Goal: Task Accomplishment & Management: Use online tool/utility

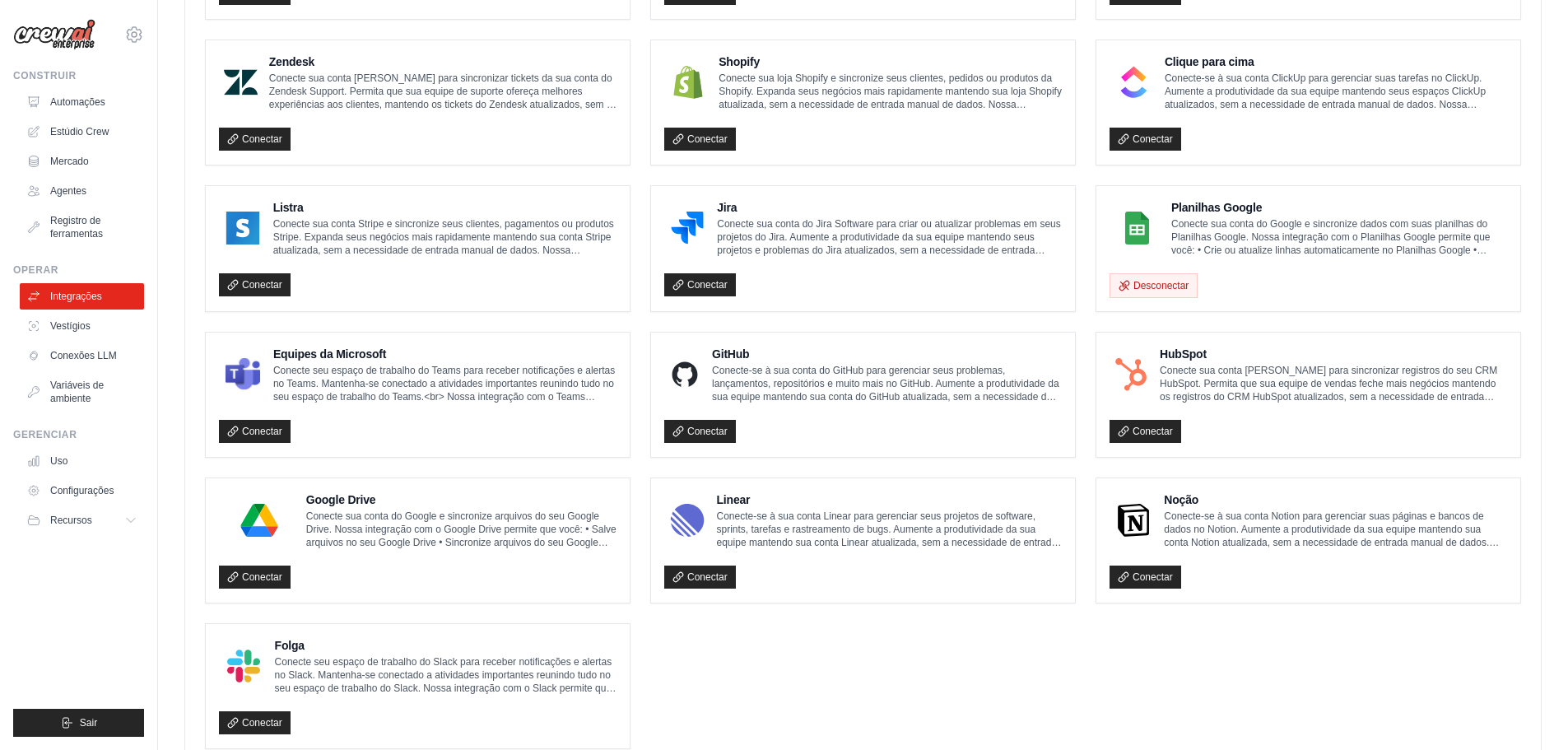
scroll to position [774, 0]
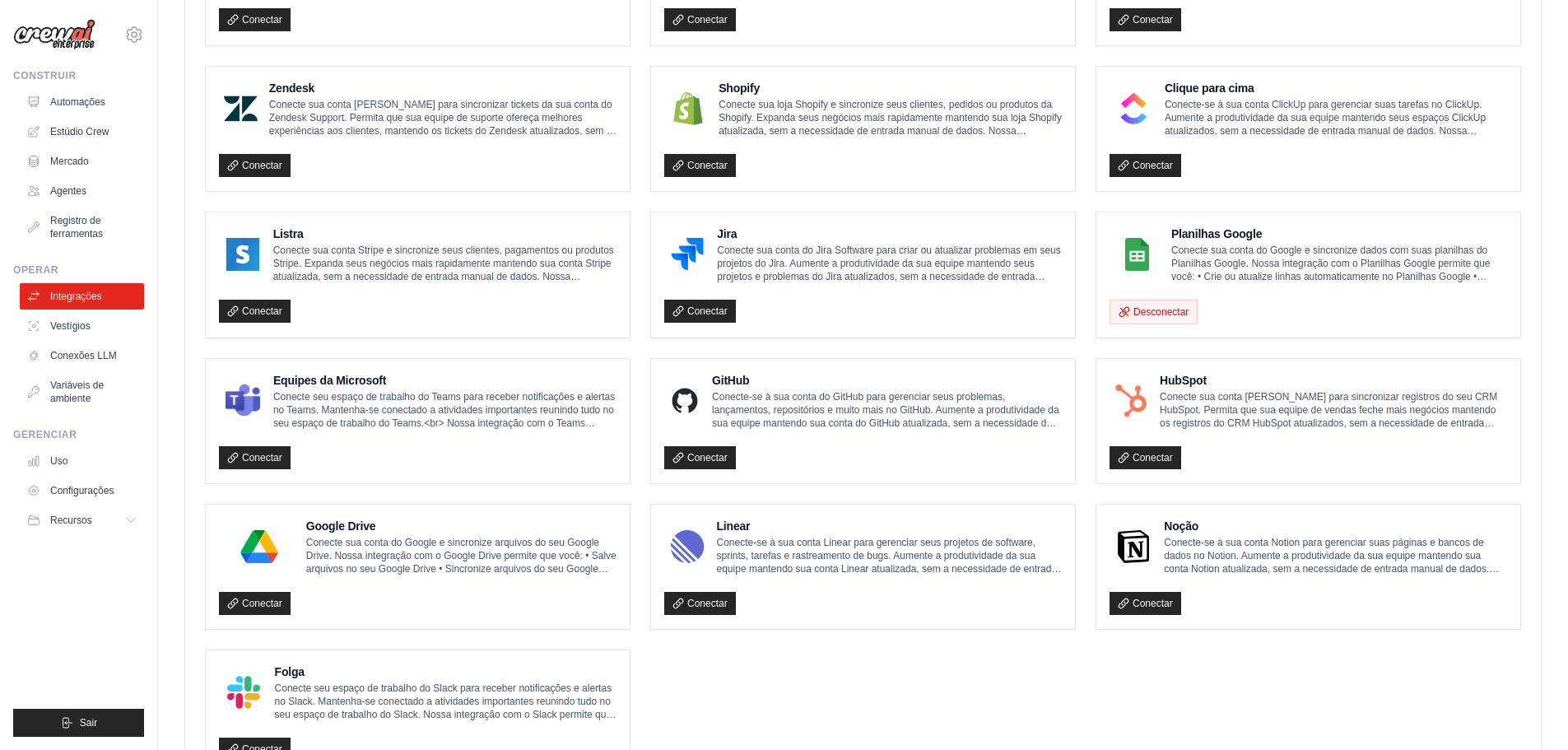
click at [314, 432] on div "Equipes da Microsoft Conecte seu espaço de trabalho do Teams para receber notif…" at bounding box center [417, 421] width 398 height 98
click at [355, 400] on font "Conecte seu espaço de trabalho do Teams para receber notificações e alertas no …" at bounding box center [444, 430] width 342 height 78
click at [266, 462] on font "Conectar" at bounding box center [262, 458] width 41 height 12
click at [266, 457] on font "Conectar" at bounding box center [262, 458] width 41 height 12
click at [358, 407] on font "Conecte seu espaço de trabalho do Teams para receber notificações e alertas no …" at bounding box center [444, 430] width 342 height 78
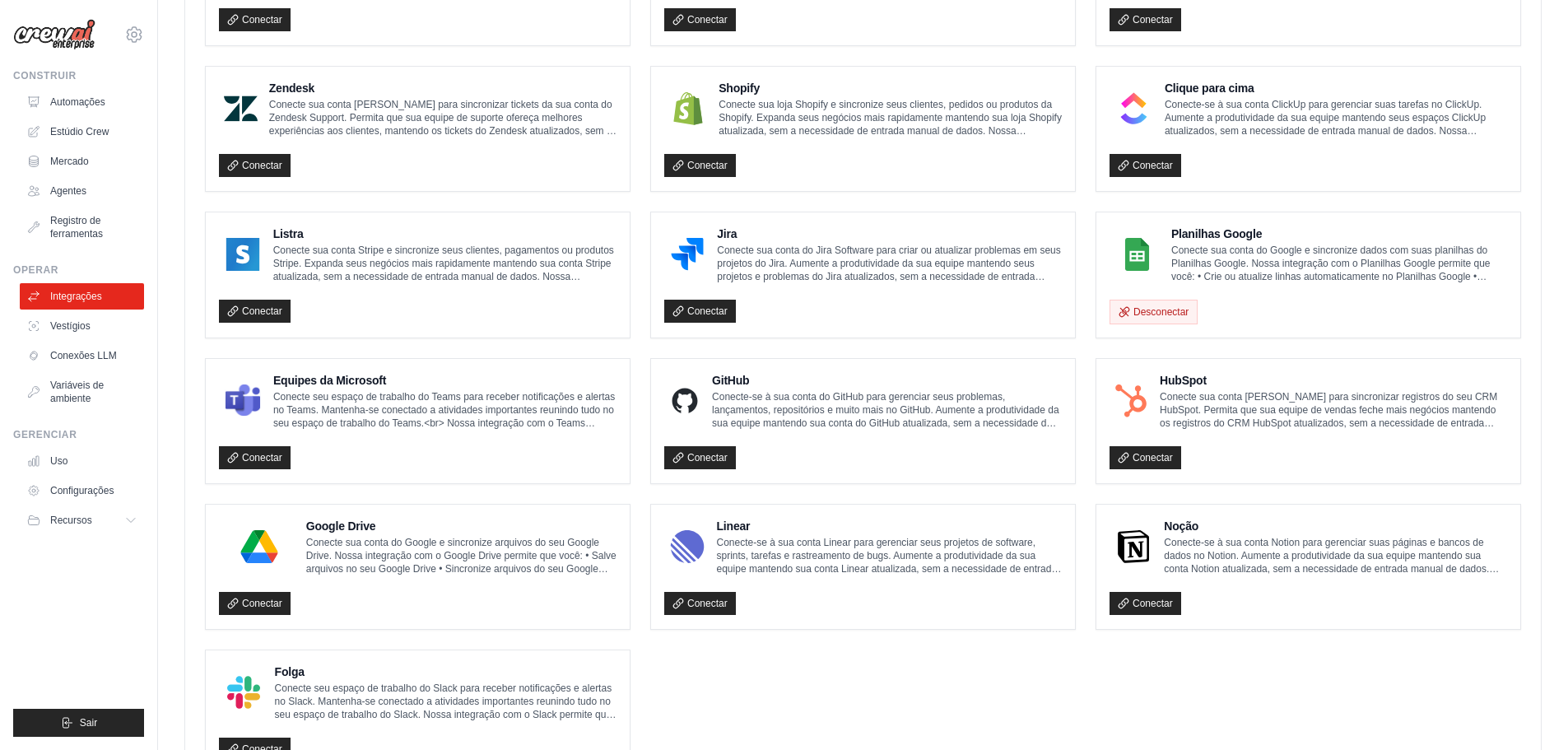
click at [357, 377] on font "Equipes da Microsoft" at bounding box center [329, 381] width 112 height 14
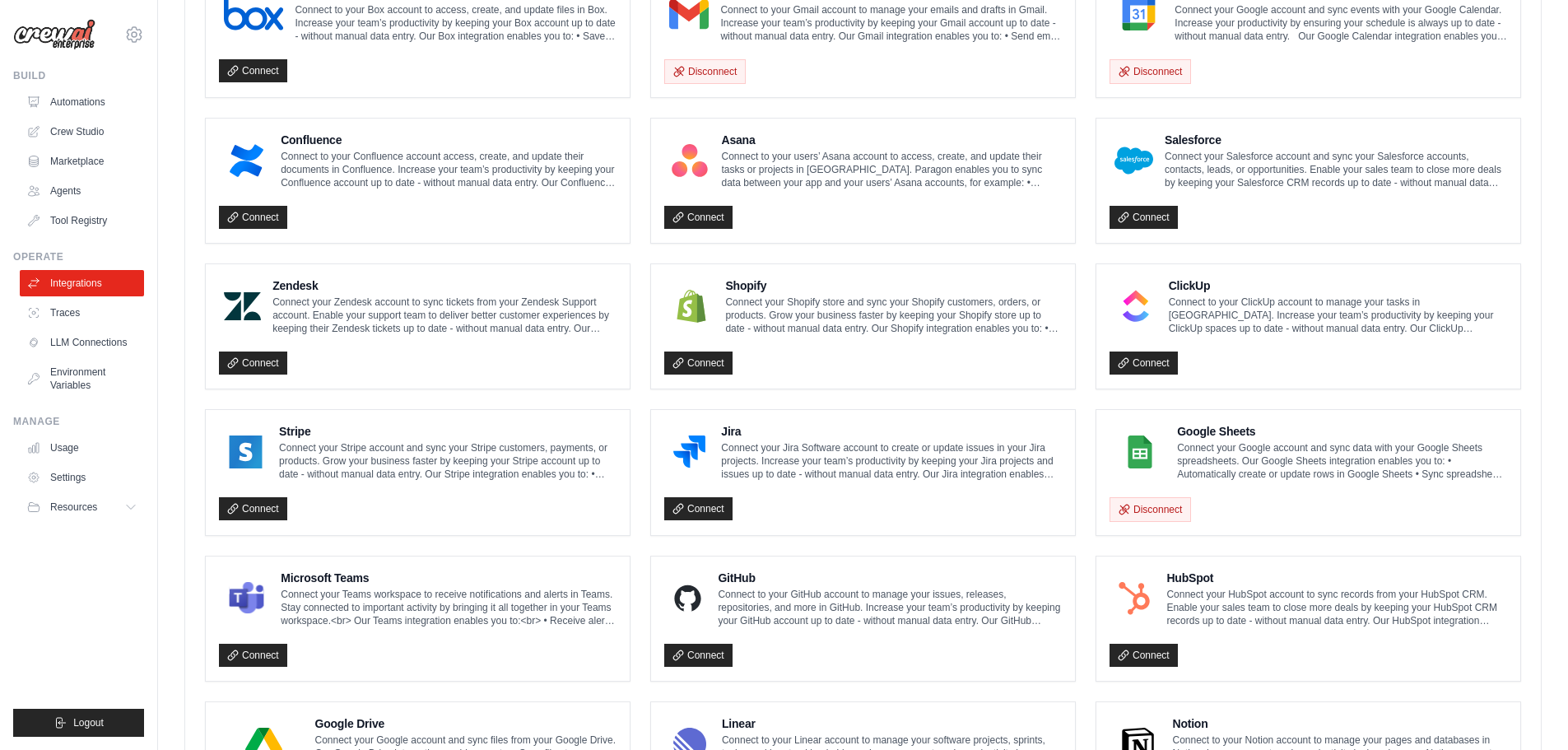
click at [318, 582] on h4 "Microsoft Teams" at bounding box center [448, 578] width 336 height 16
click at [371, 568] on div "Microsoft Teams Connect your Teams workspace to receive notifications and alert…" at bounding box center [418, 619] width 424 height 124
click at [367, 579] on h4 "Microsoft Teams" at bounding box center [448, 578] width 336 height 16
drag, startPoint x: 371, startPoint y: 610, endPoint x: 283, endPoint y: 645, distance: 94.7
click at [371, 611] on p "Connect your Teams workspace to receive notifications and alerts in Teams. Stay…" at bounding box center [448, 608] width 336 height 40
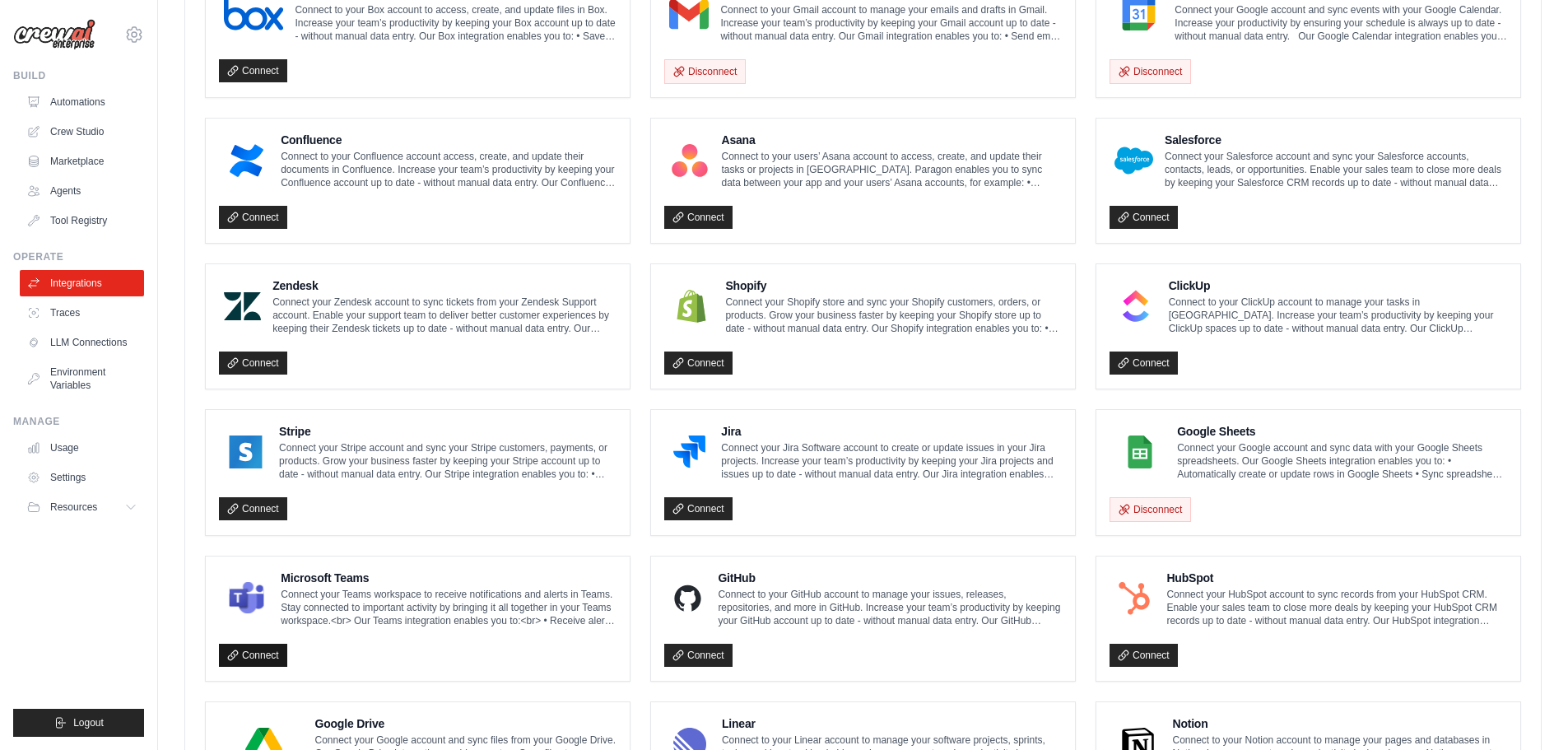
click at [265, 650] on link "Connect" at bounding box center [253, 656] width 69 height 23
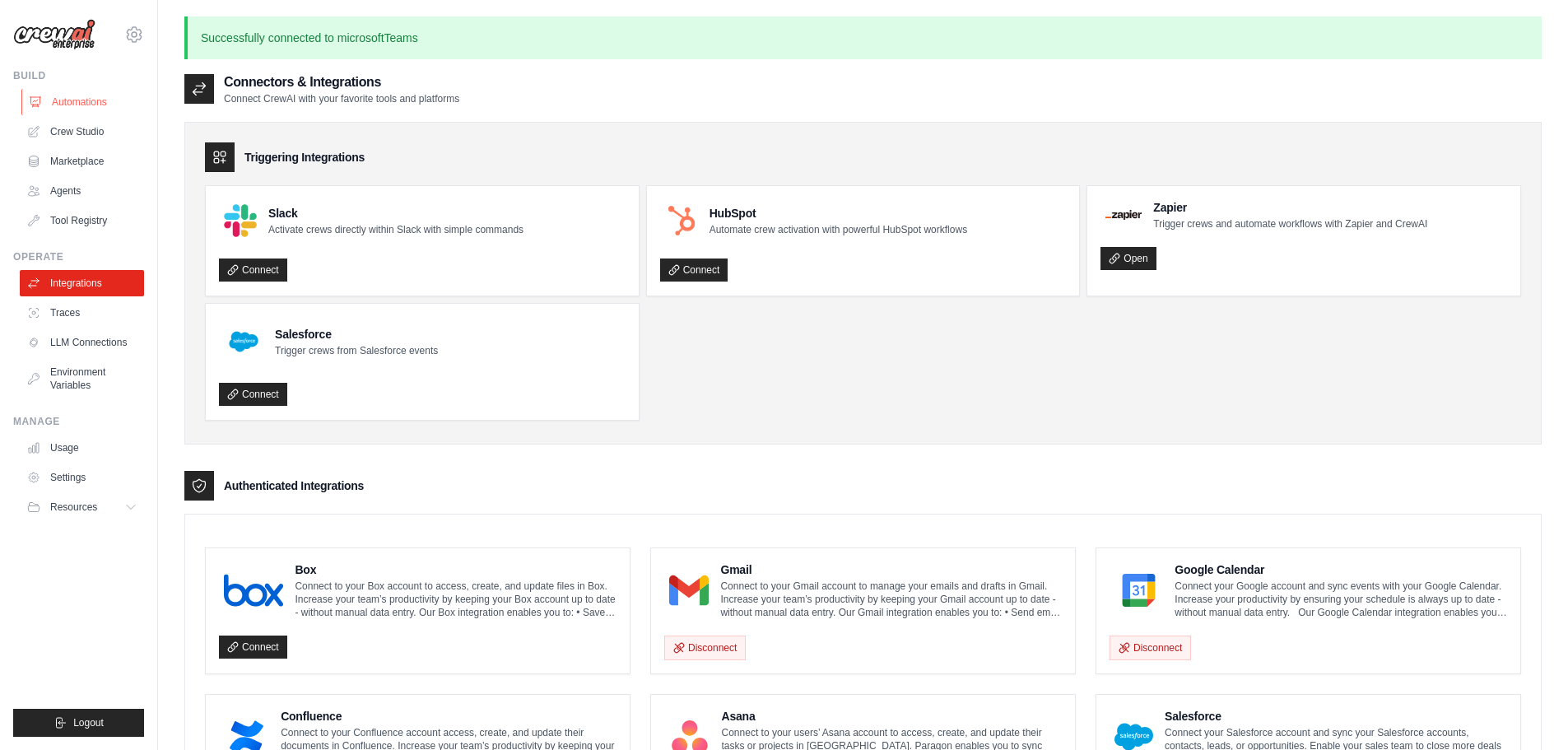
click at [80, 110] on link "Automations" at bounding box center [83, 102] width 124 height 26
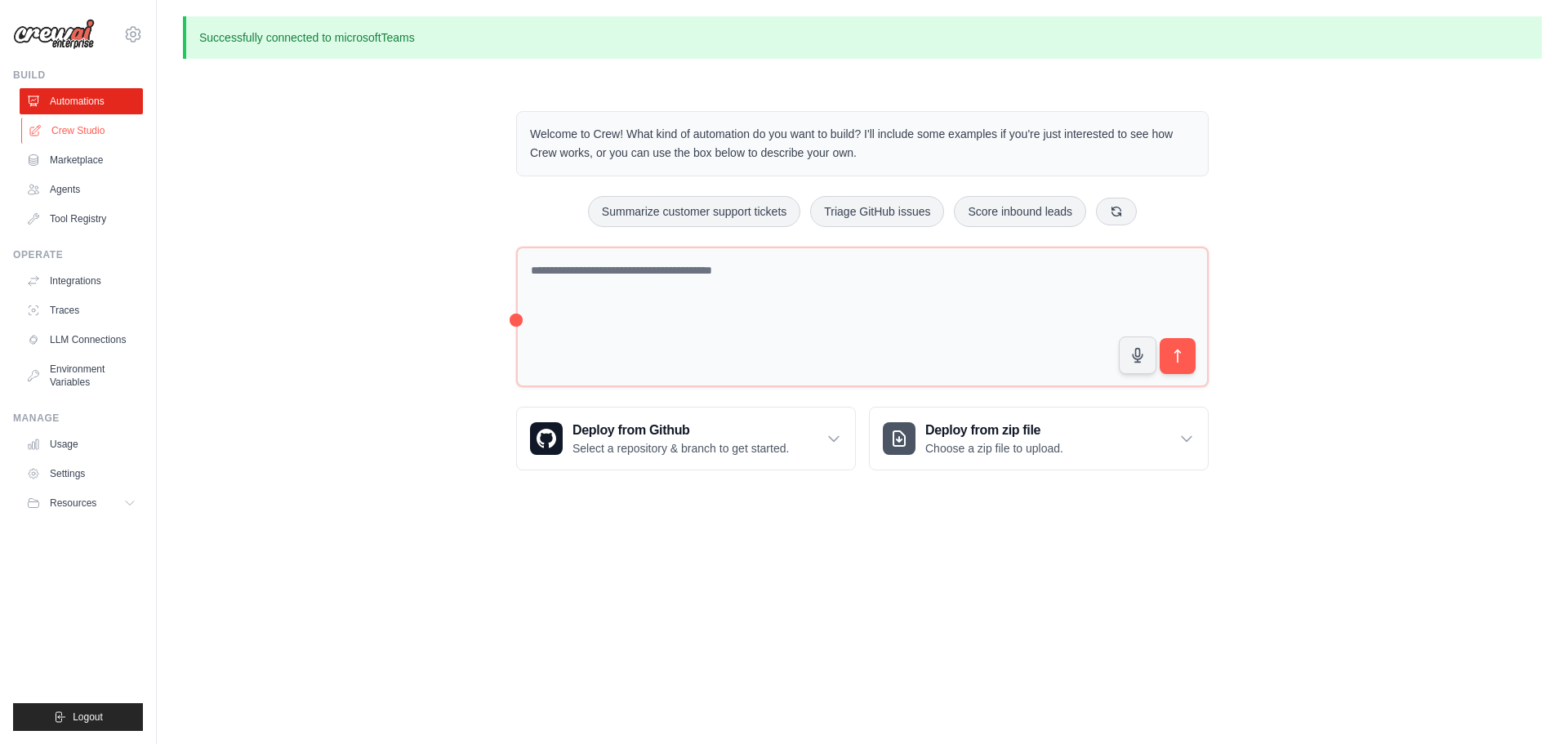
click at [66, 139] on link "Crew Studio" at bounding box center [83, 130] width 123 height 26
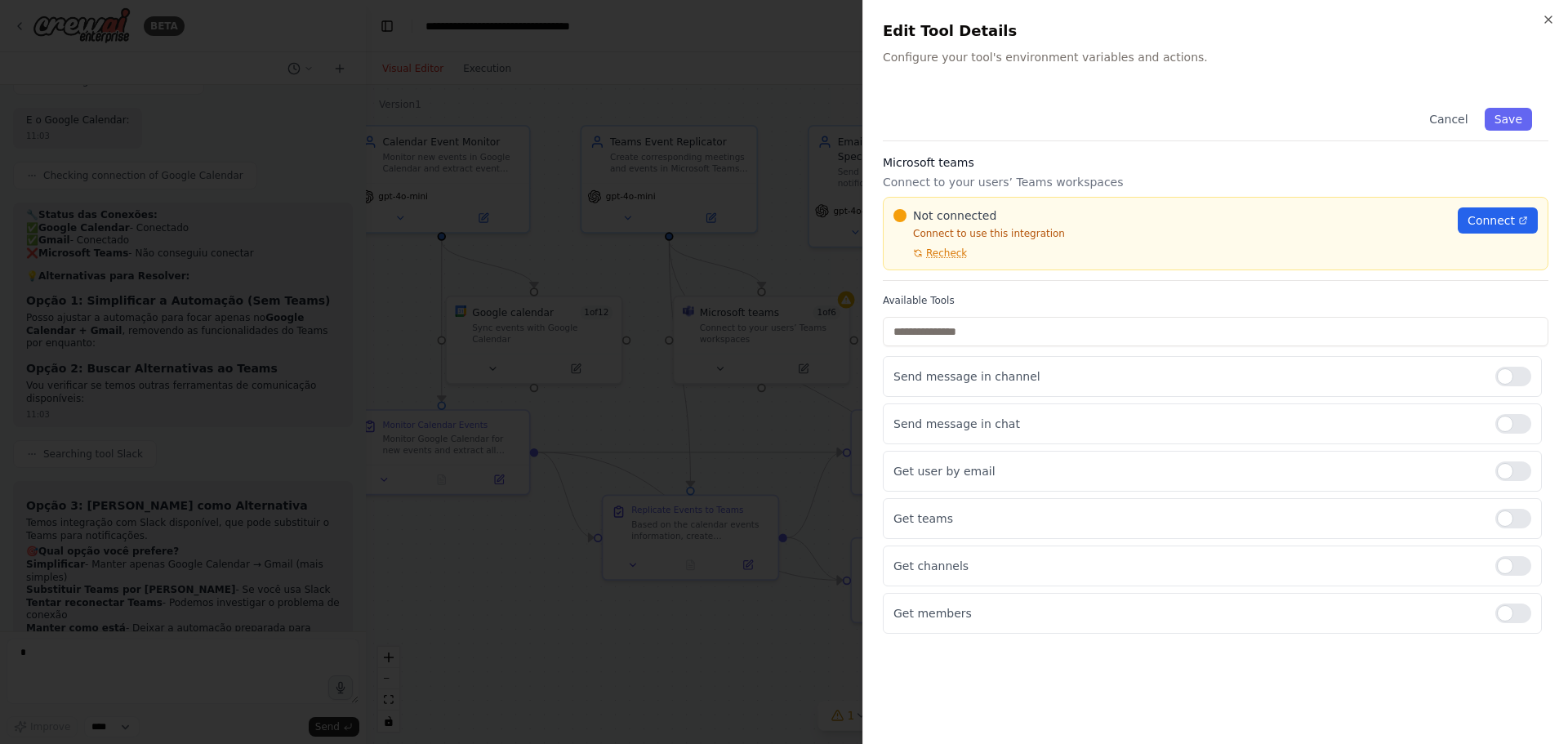
click at [444, 653] on div at bounding box center [784, 372] width 1568 height 744
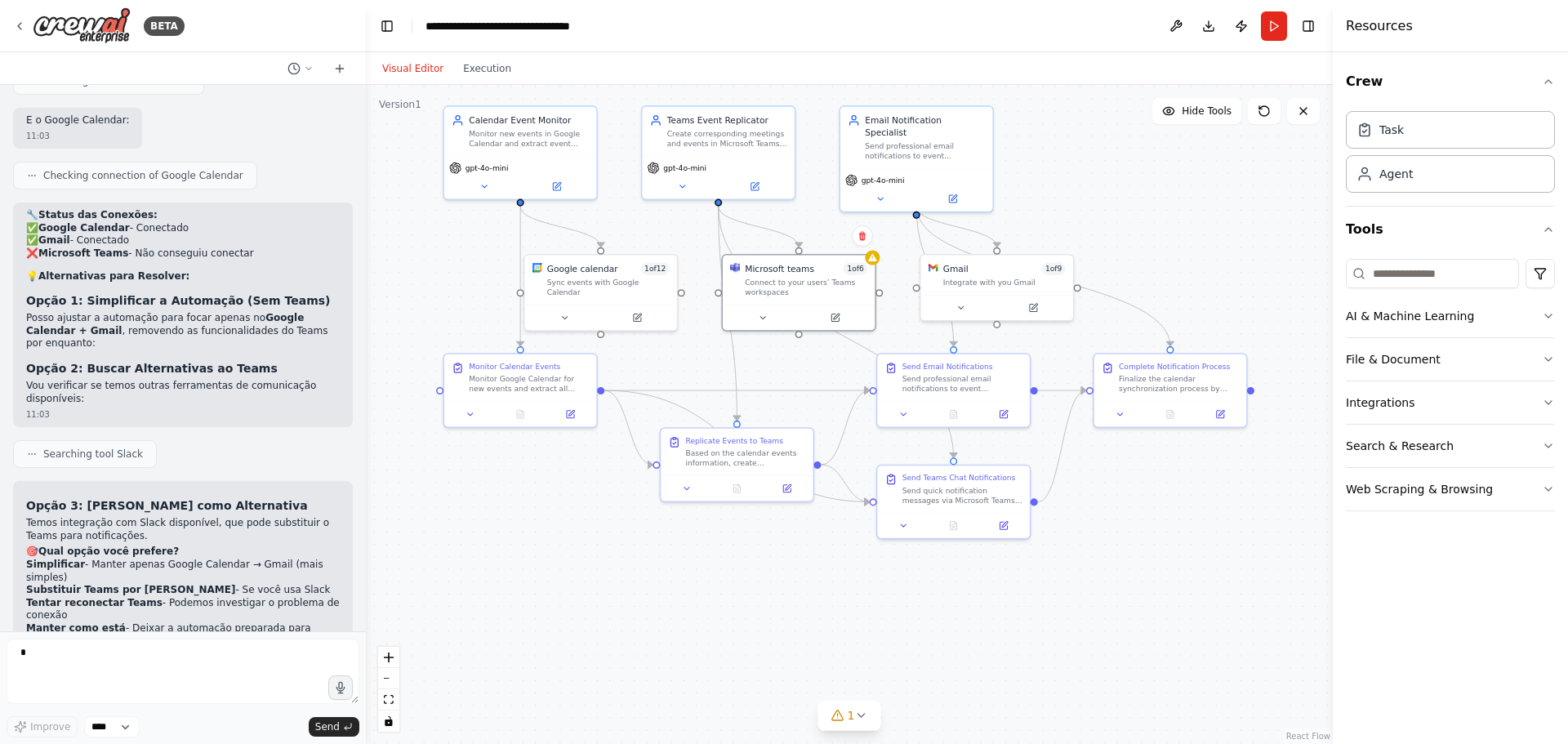
drag, startPoint x: 665, startPoint y: 644, endPoint x: 715, endPoint y: 558, distance: 99.5
click at [715, 558] on div ".deletable-edge-delete-btn { width: 20px; height: 20px; border: 0px solid #ffff…" at bounding box center [849, 414] width 968 height 659
click at [723, 456] on div "Based on the calendar events information, create corresponding meetings in Micr…" at bounding box center [745, 456] width 120 height 19
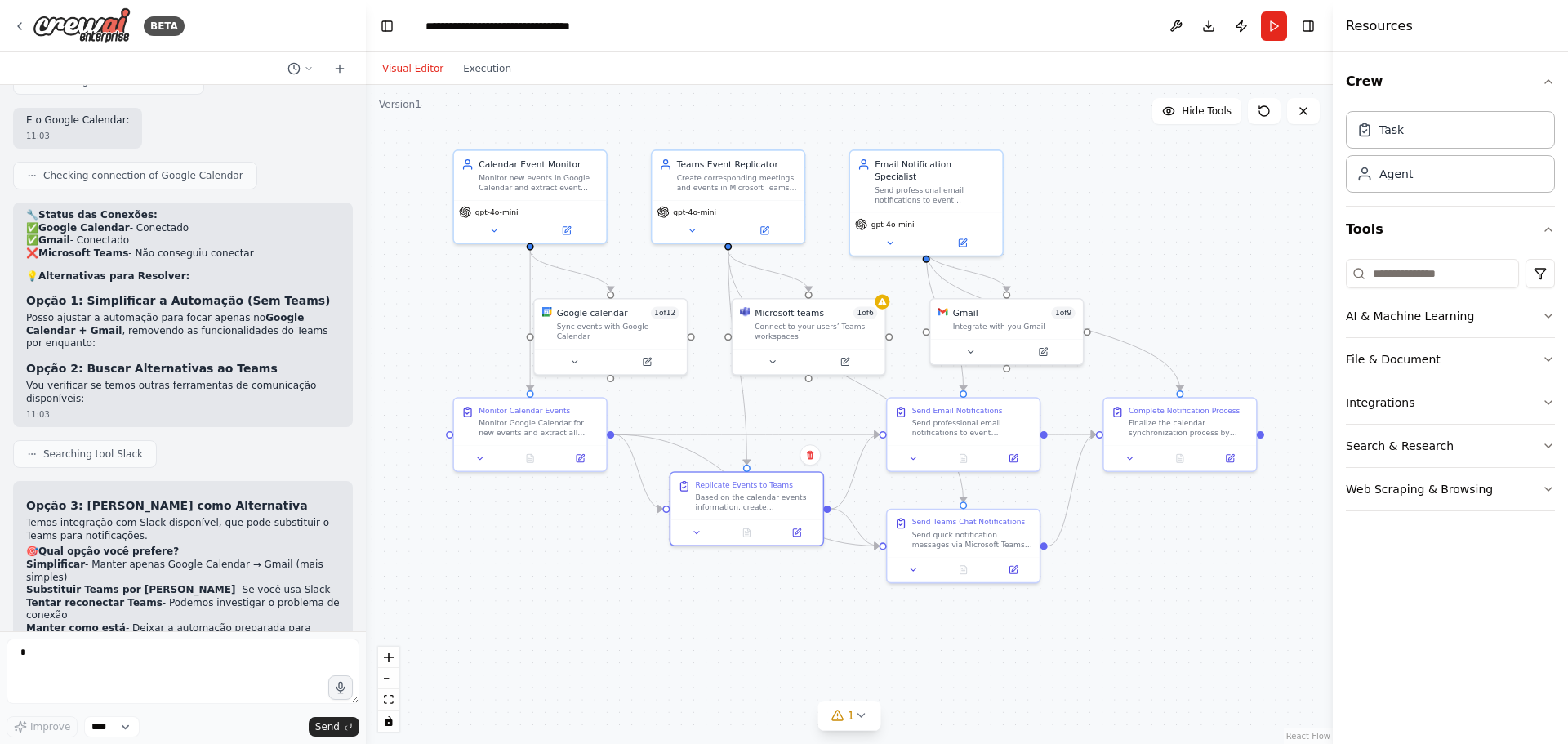
drag, startPoint x: 663, startPoint y: 587, endPoint x: 673, endPoint y: 632, distance: 46.1
click at [673, 632] on div ".deletable-edge-delete-btn { width: 20px; height: 20px; border: 0px solid #ffff…" at bounding box center [849, 414] width 968 height 659
click at [73, 448] on span "Searching tool Slack" at bounding box center [93, 455] width 100 height 13
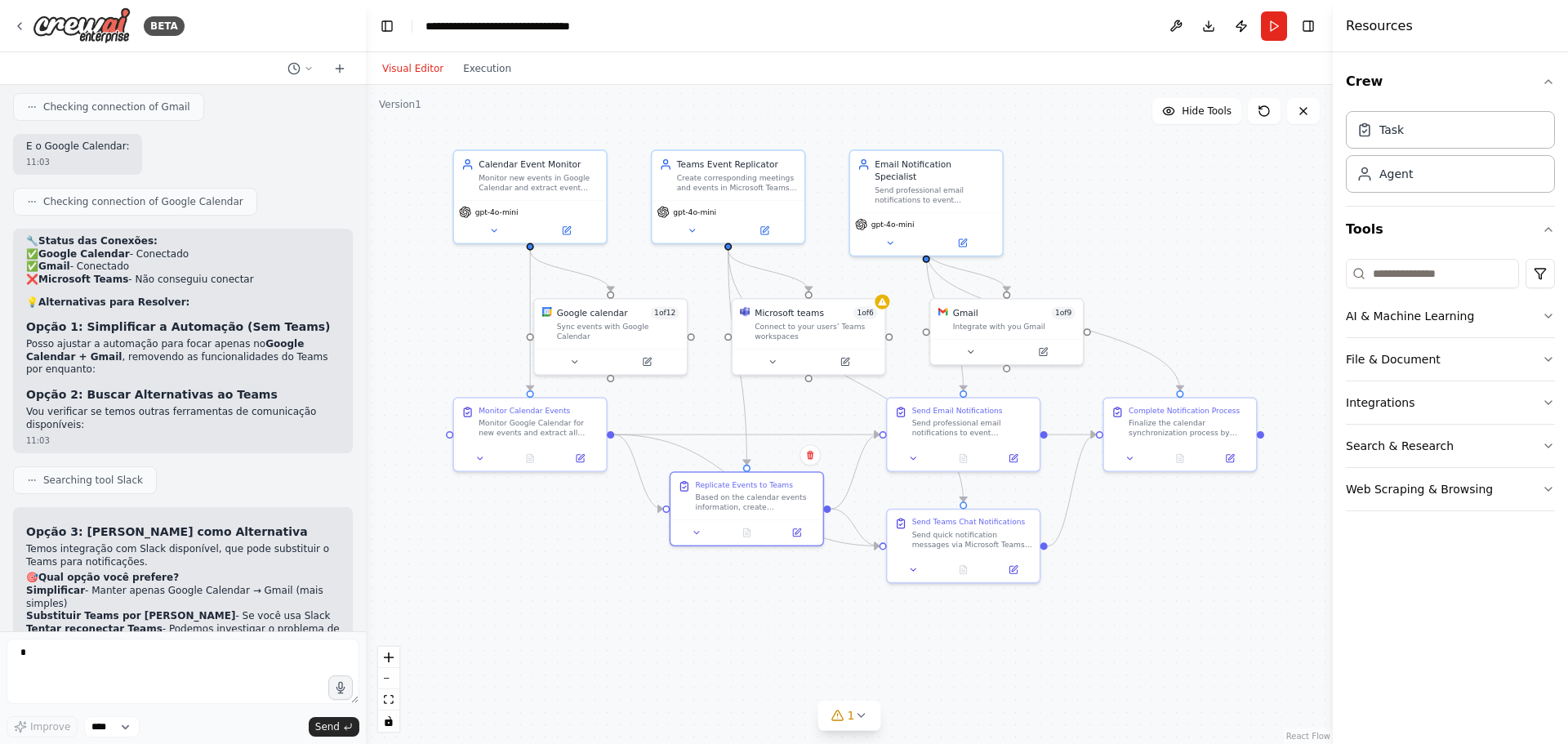
scroll to position [2613, 0]
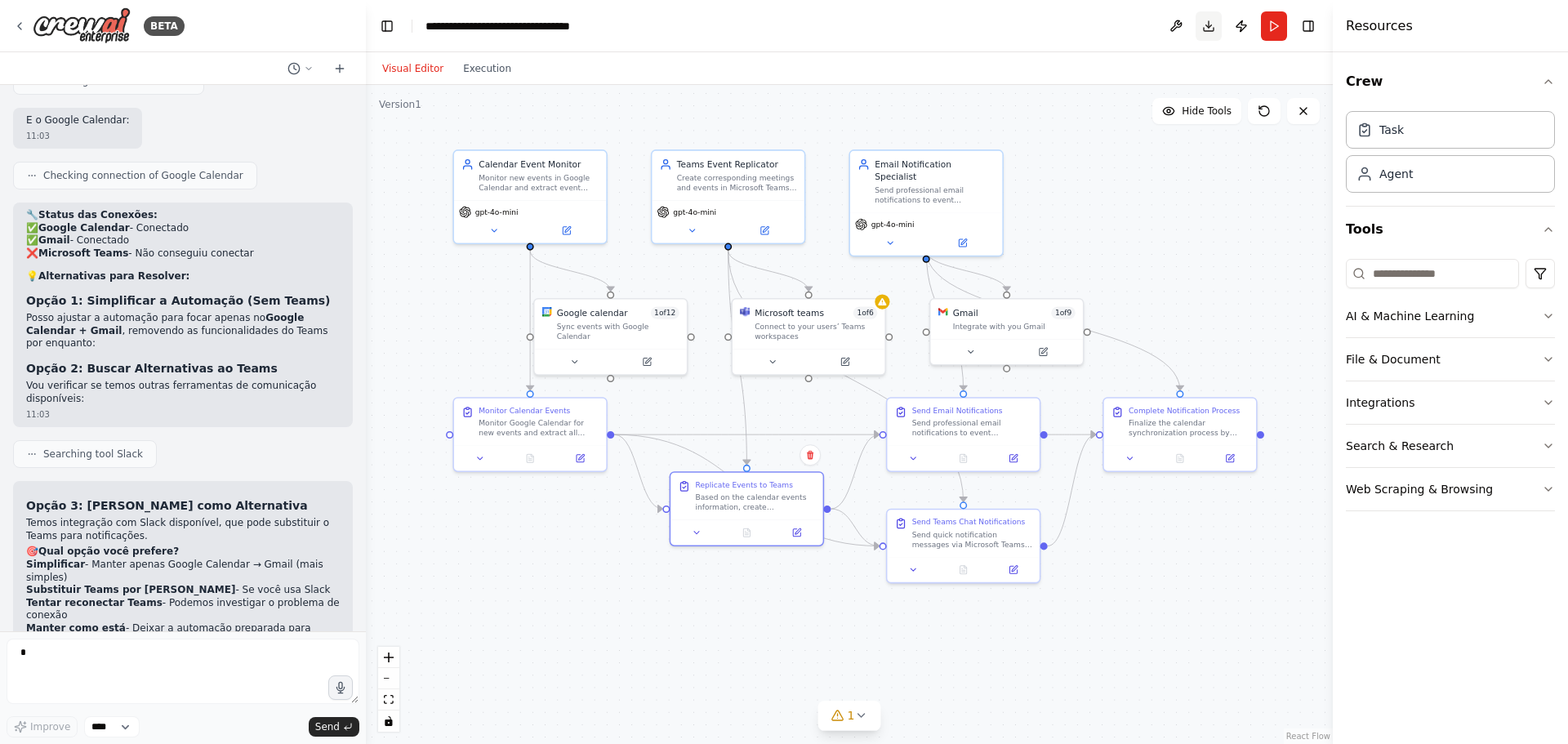
click at [1207, 22] on button "Download" at bounding box center [1209, 26] width 26 height 30
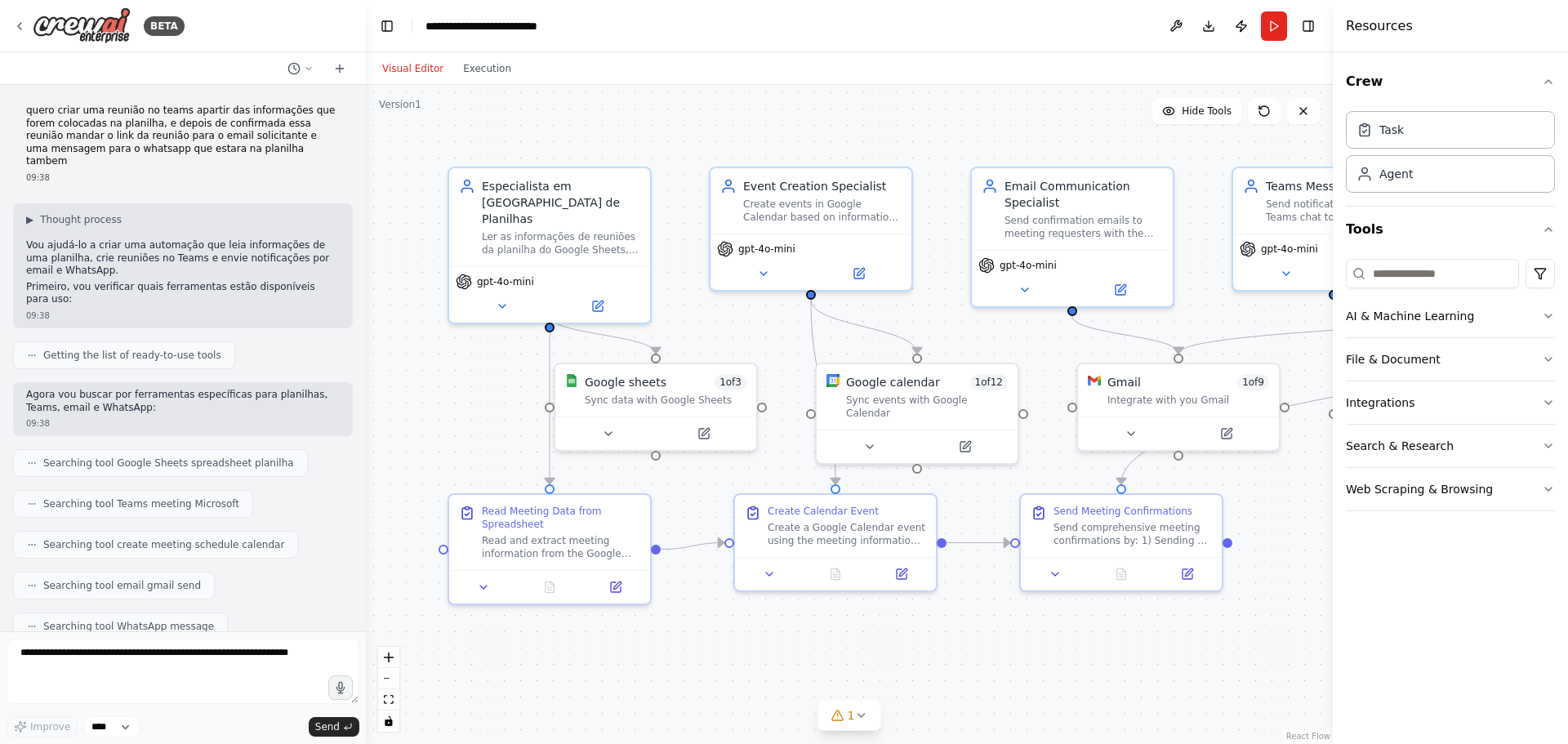
scroll to position [2145, 0]
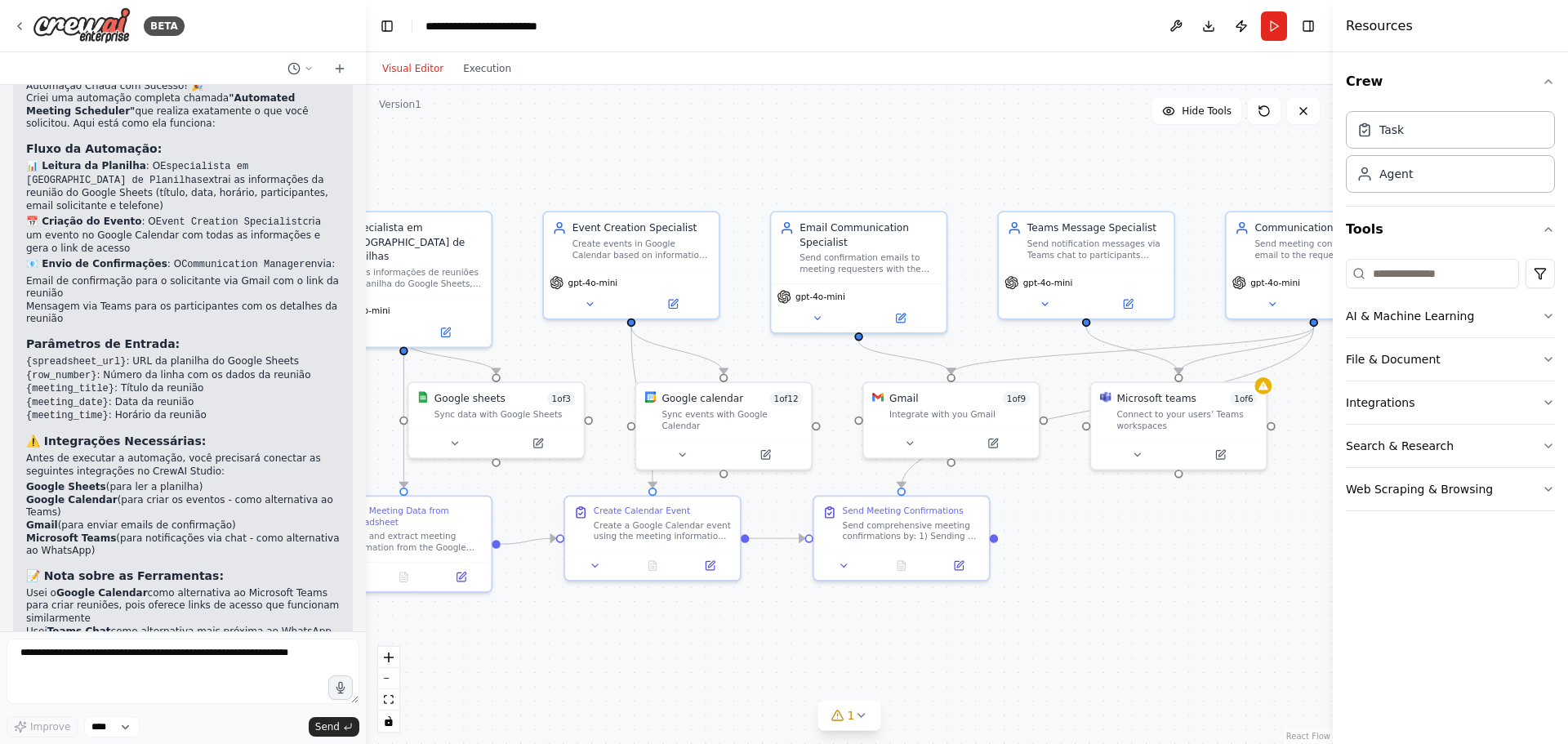
drag, startPoint x: 760, startPoint y: 648, endPoint x: 587, endPoint y: 630, distance: 173.9
click at [587, 630] on div ".deletable-edge-delete-btn { width: 20px; height: 20px; border: 0px solid #ffff…" at bounding box center [849, 414] width 968 height 659
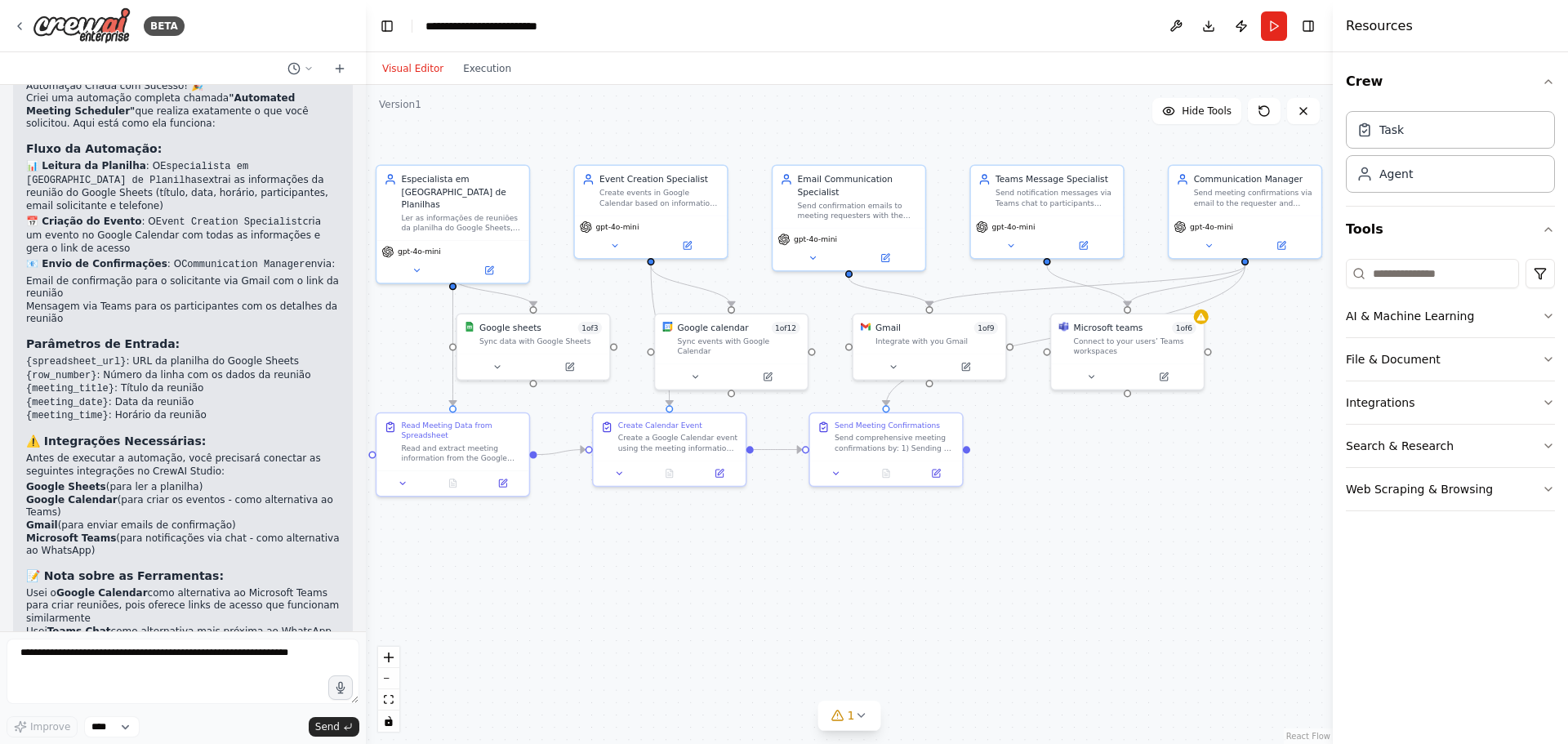
drag, startPoint x: 1049, startPoint y: 584, endPoint x: 1065, endPoint y: 505, distance: 80.6
click at [1065, 505] on div ".deletable-edge-delete-btn { width: 20px; height: 20px; border: 0px solid #ffff…" at bounding box center [849, 414] width 968 height 659
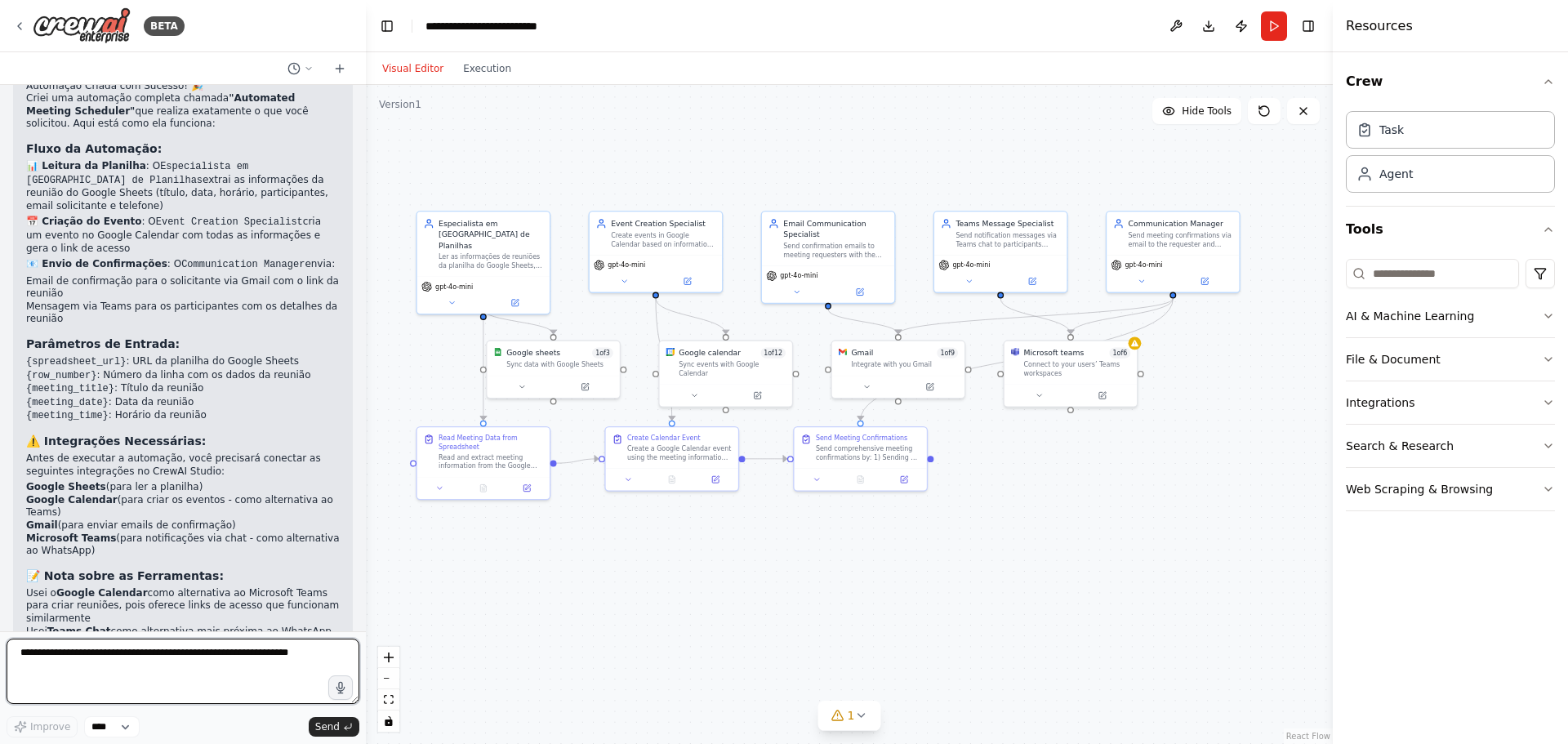
click at [166, 673] on textarea at bounding box center [183, 672] width 353 height 65
type textarea "**********"
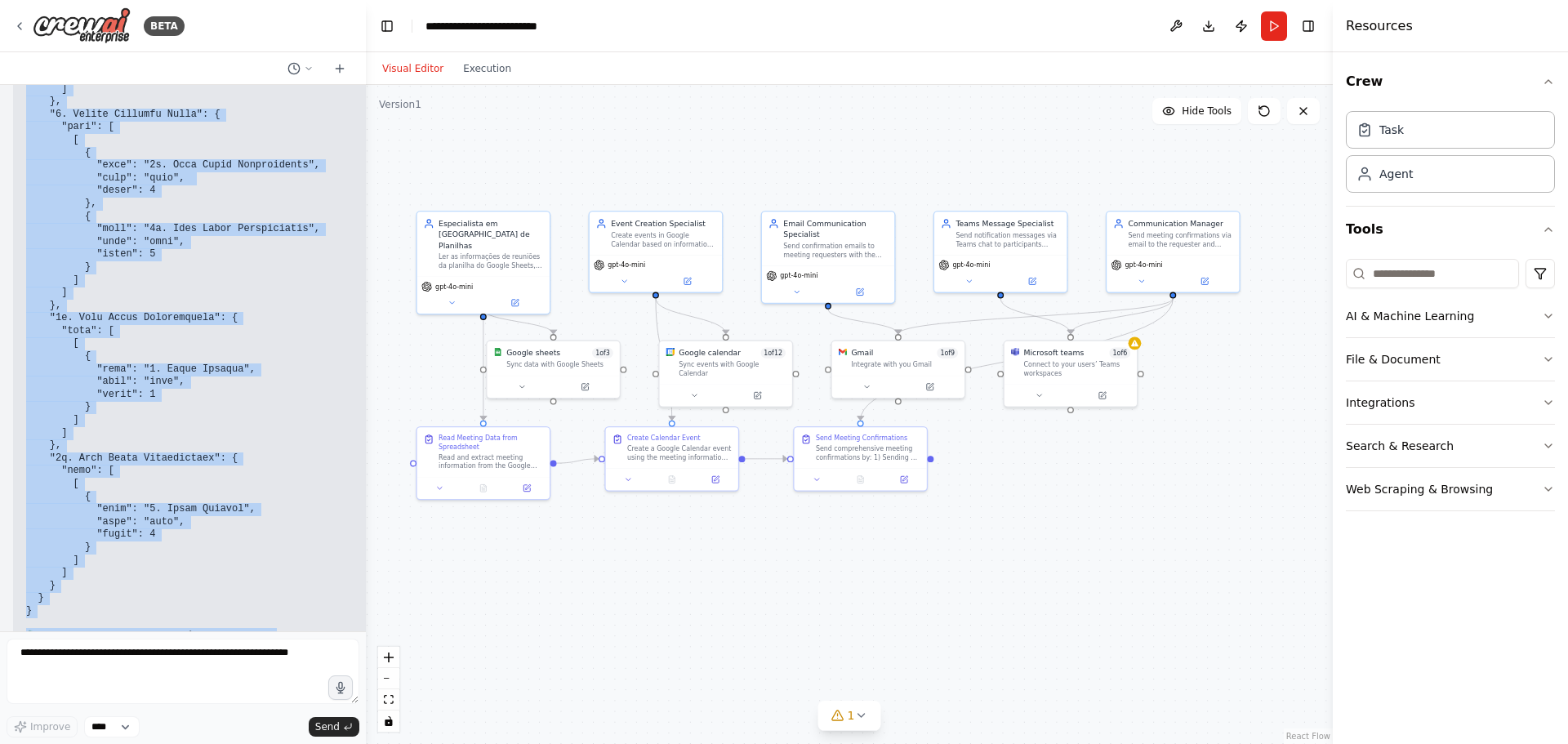
scroll to position [5108, 0]
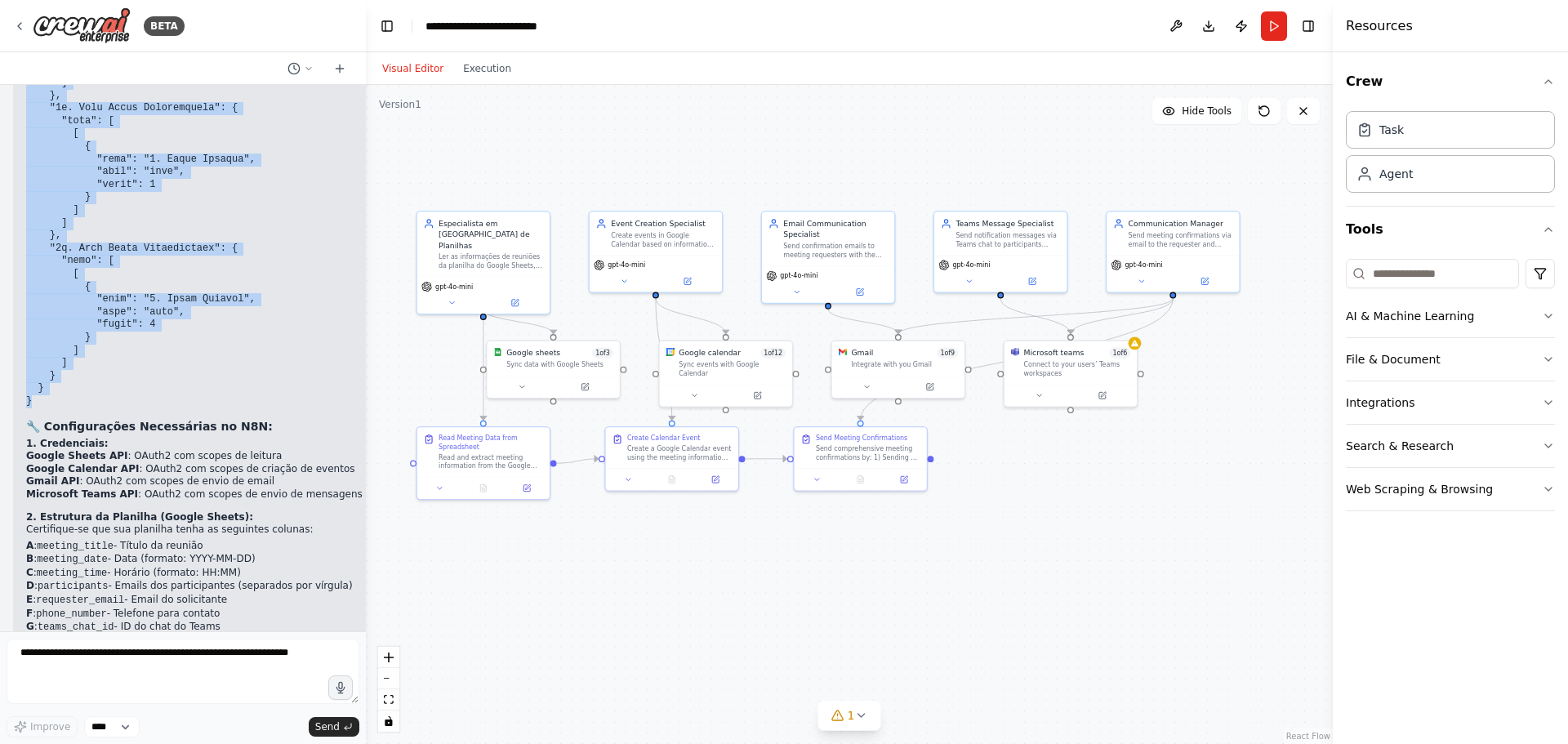
drag, startPoint x: 24, startPoint y: 383, endPoint x: 38, endPoint y: 291, distance: 93.1
copy code "{ "name": "Automated Meeting Scheduler", "nodes": [ { "parameters": { "values":…"
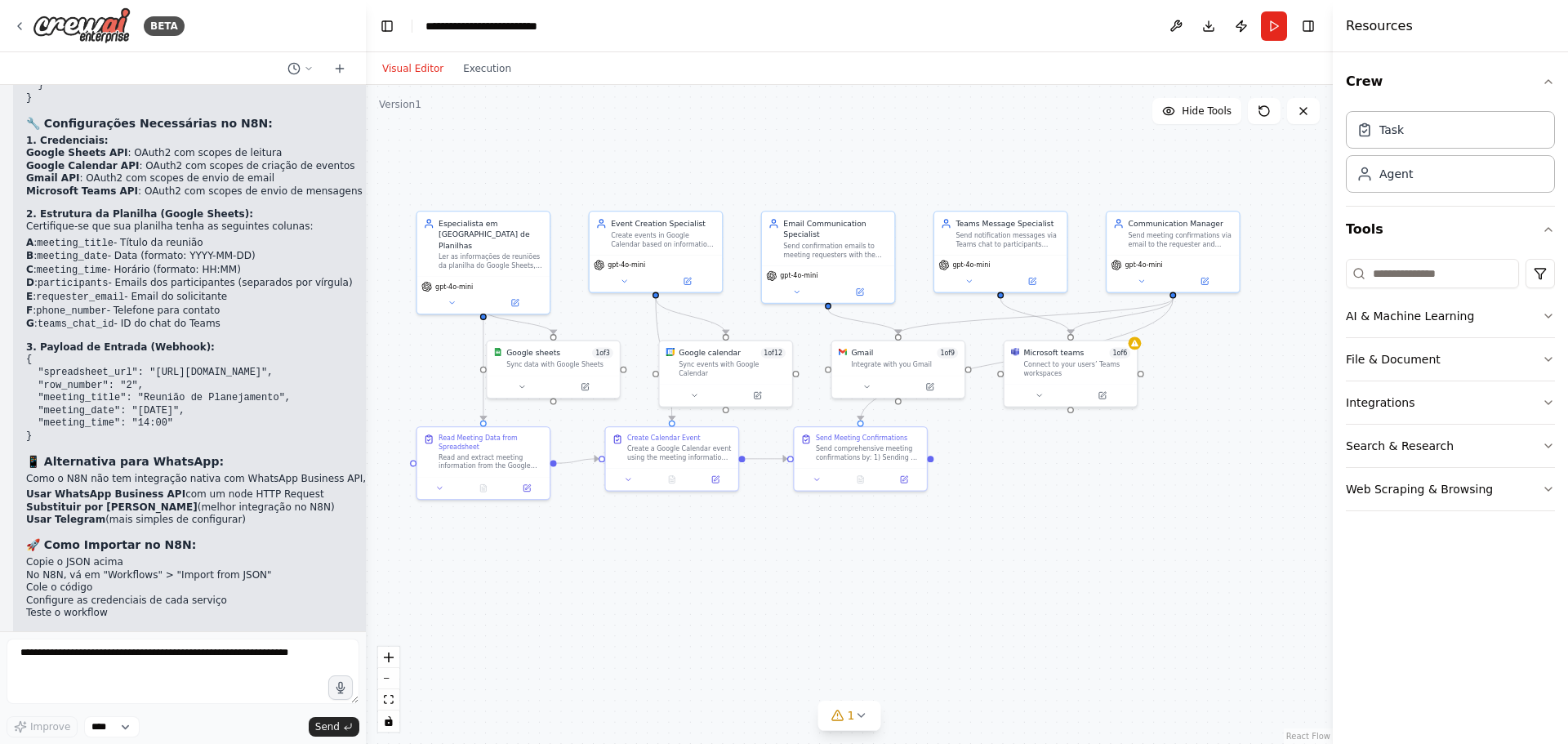
scroll to position [5435, 0]
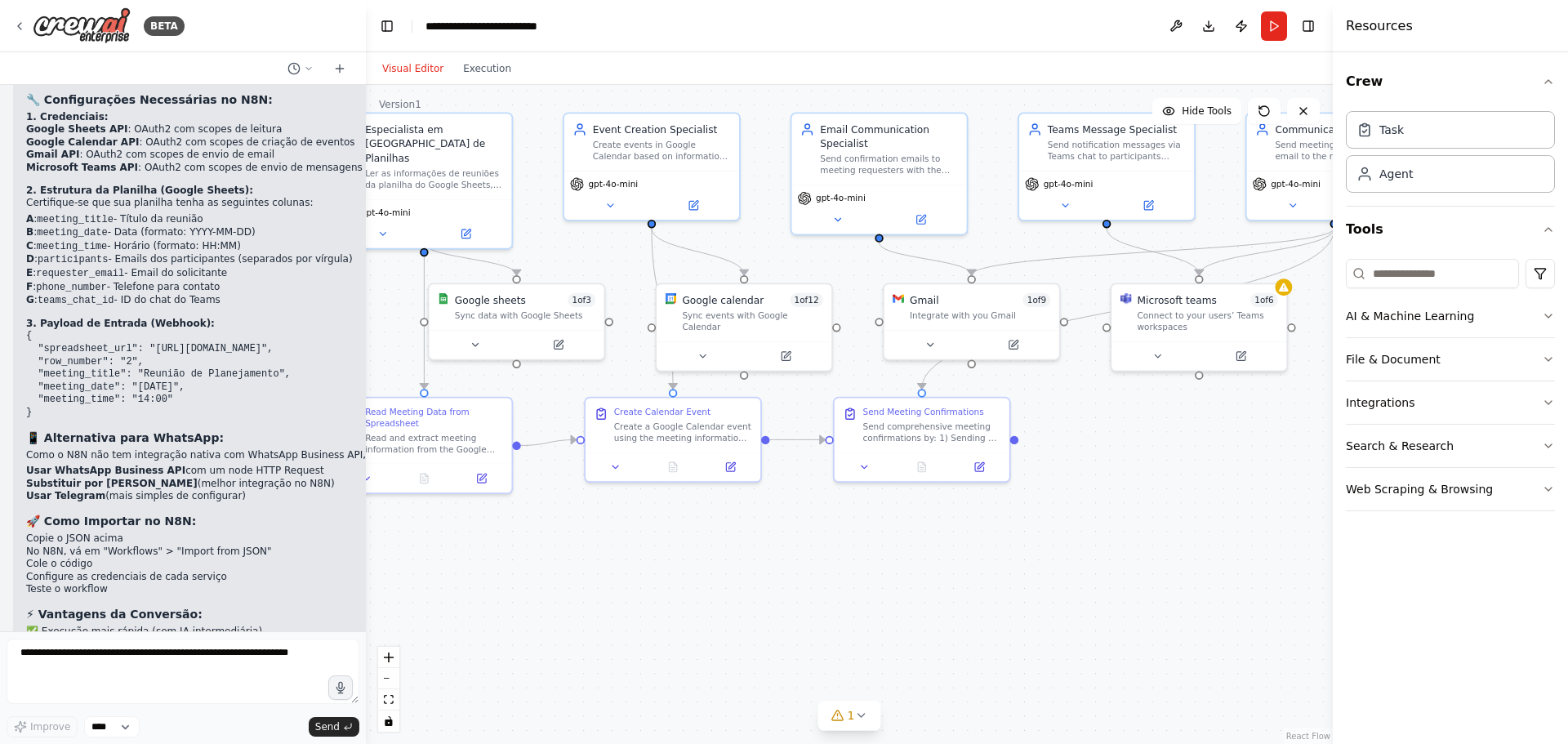
drag, startPoint x: 790, startPoint y: 591, endPoint x: 869, endPoint y: 625, distance: 86.0
click at [869, 625] on div ".deletable-edge-delete-btn { width: 20px; height: 20px; border: 0px solid #ffff…" at bounding box center [849, 414] width 968 height 659
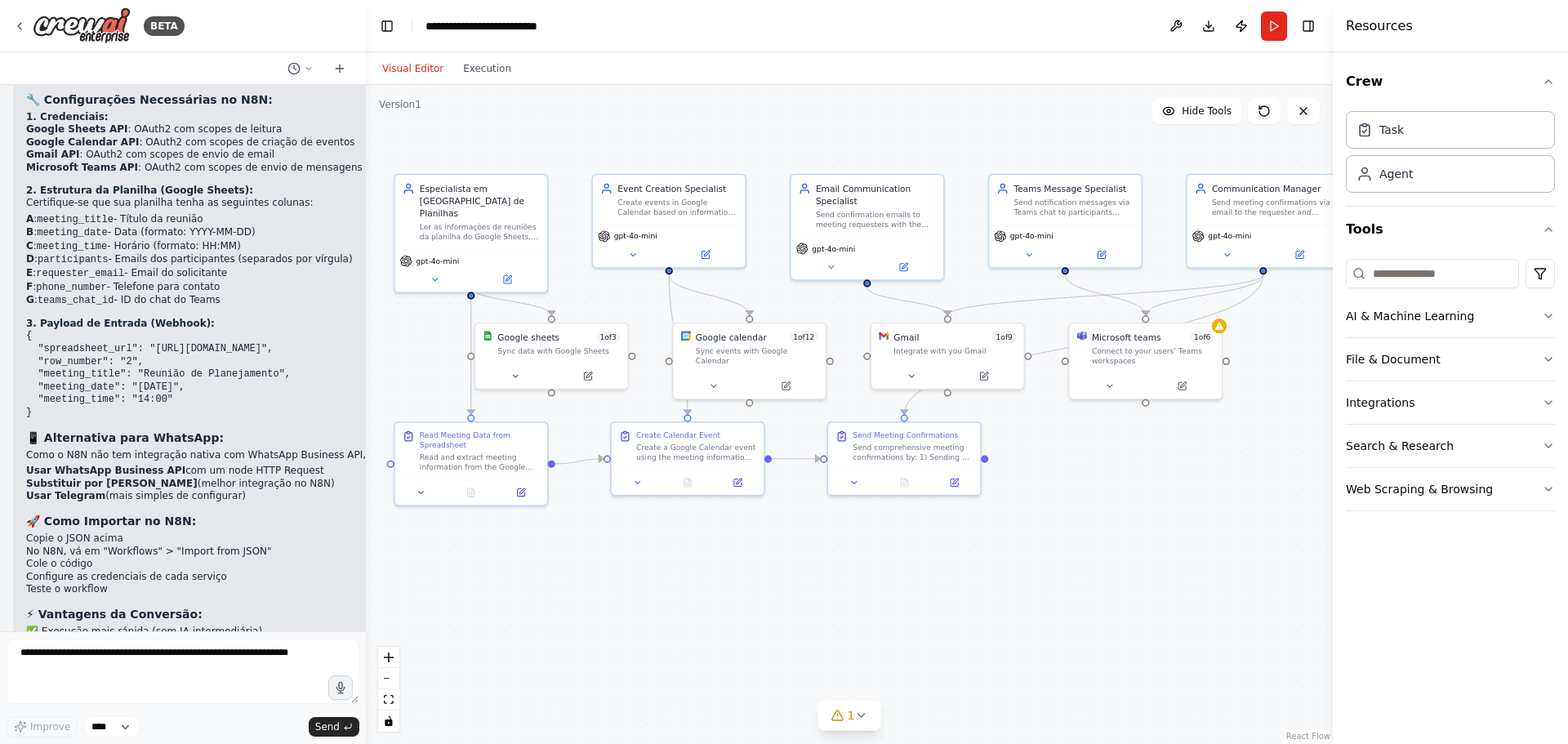
drag, startPoint x: 870, startPoint y: 620, endPoint x: 860, endPoint y: 615, distance: 11.2
click at [860, 615] on div ".deletable-edge-delete-btn { width: 20px; height: 20px; border: 0px solid #ffff…" at bounding box center [849, 414] width 968 height 659
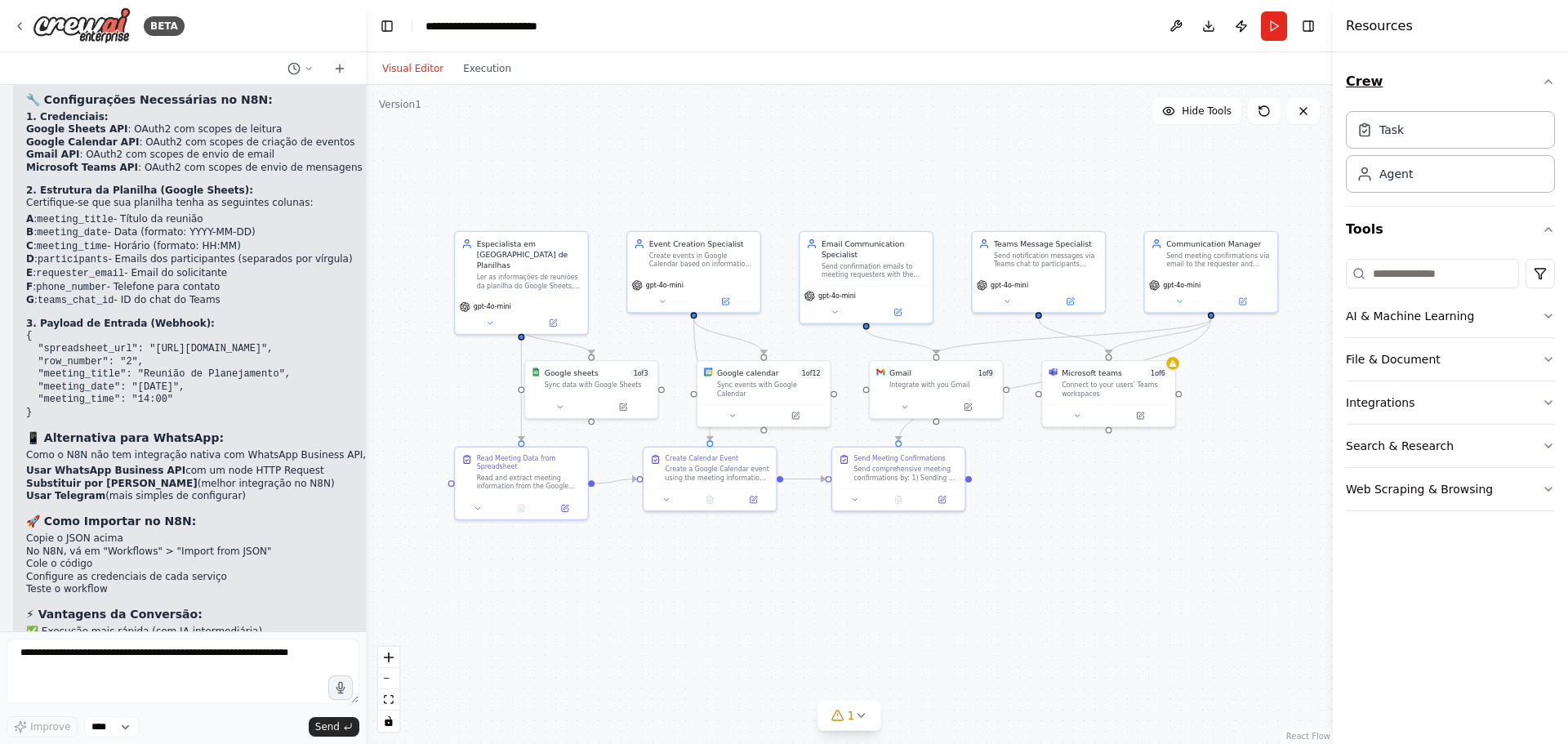
click at [1550, 76] on icon "button" at bounding box center [1549, 82] width 13 height 13
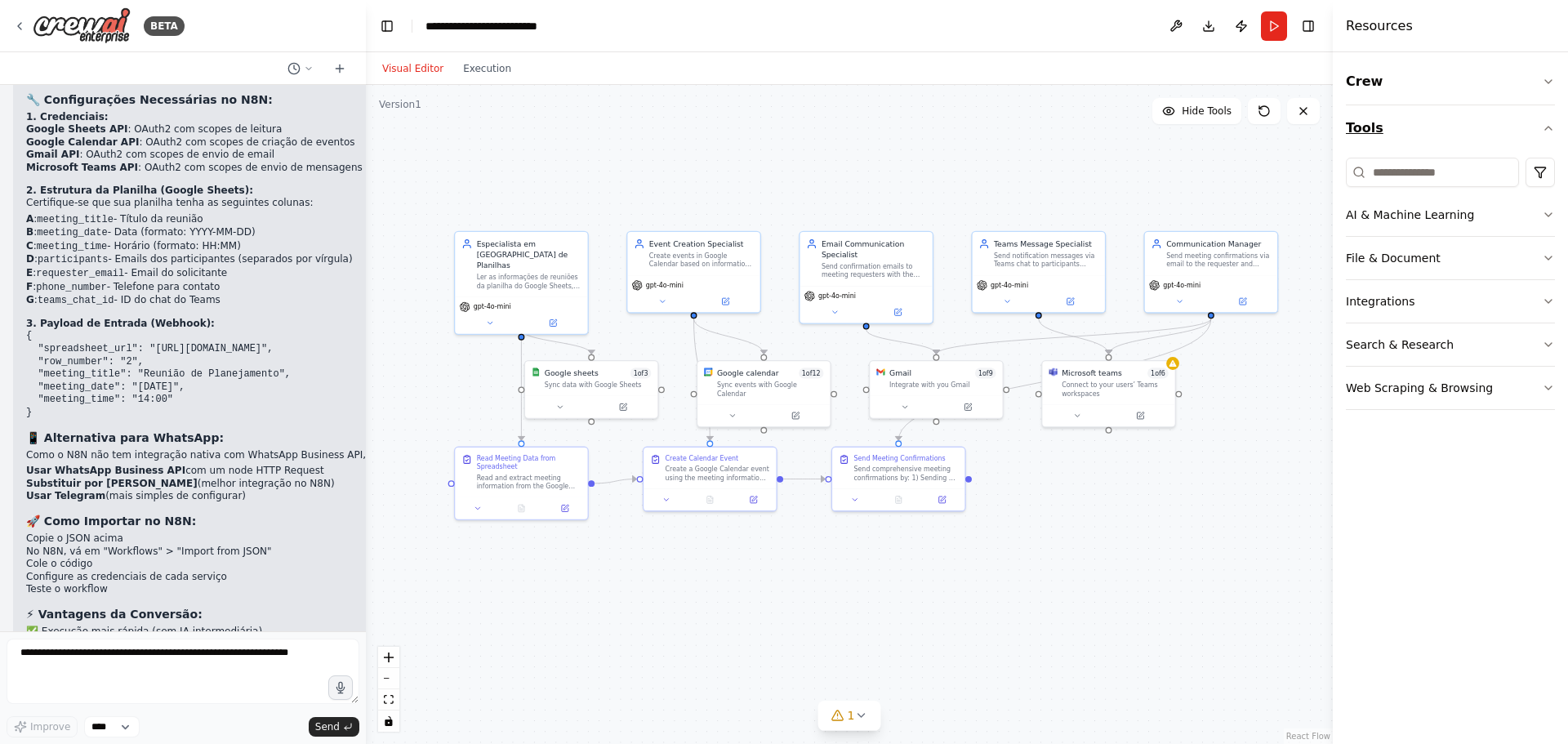
click at [1550, 127] on icon "button" at bounding box center [1549, 129] width 13 height 13
click at [1556, 77] on div "Crew Tools AI & Machine Learning File & Document Integrations Search & Research…" at bounding box center [1450, 398] width 235 height 692
click at [1546, 79] on icon "button" at bounding box center [1549, 82] width 13 height 13
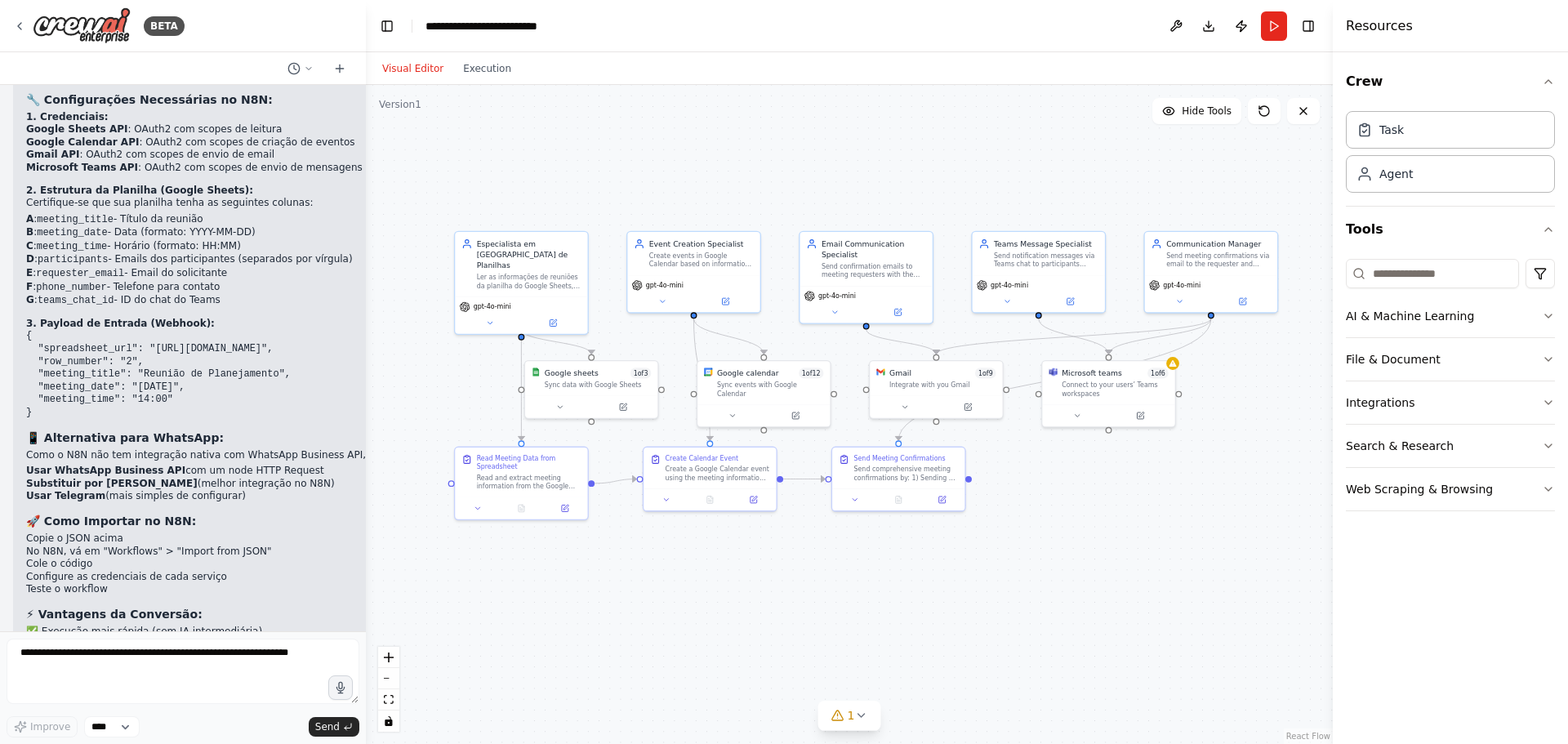
click at [1017, 624] on div ".deletable-edge-delete-btn { width: 20px; height: 20px; border: 0px solid #ffff…" at bounding box center [849, 414] width 968 height 659
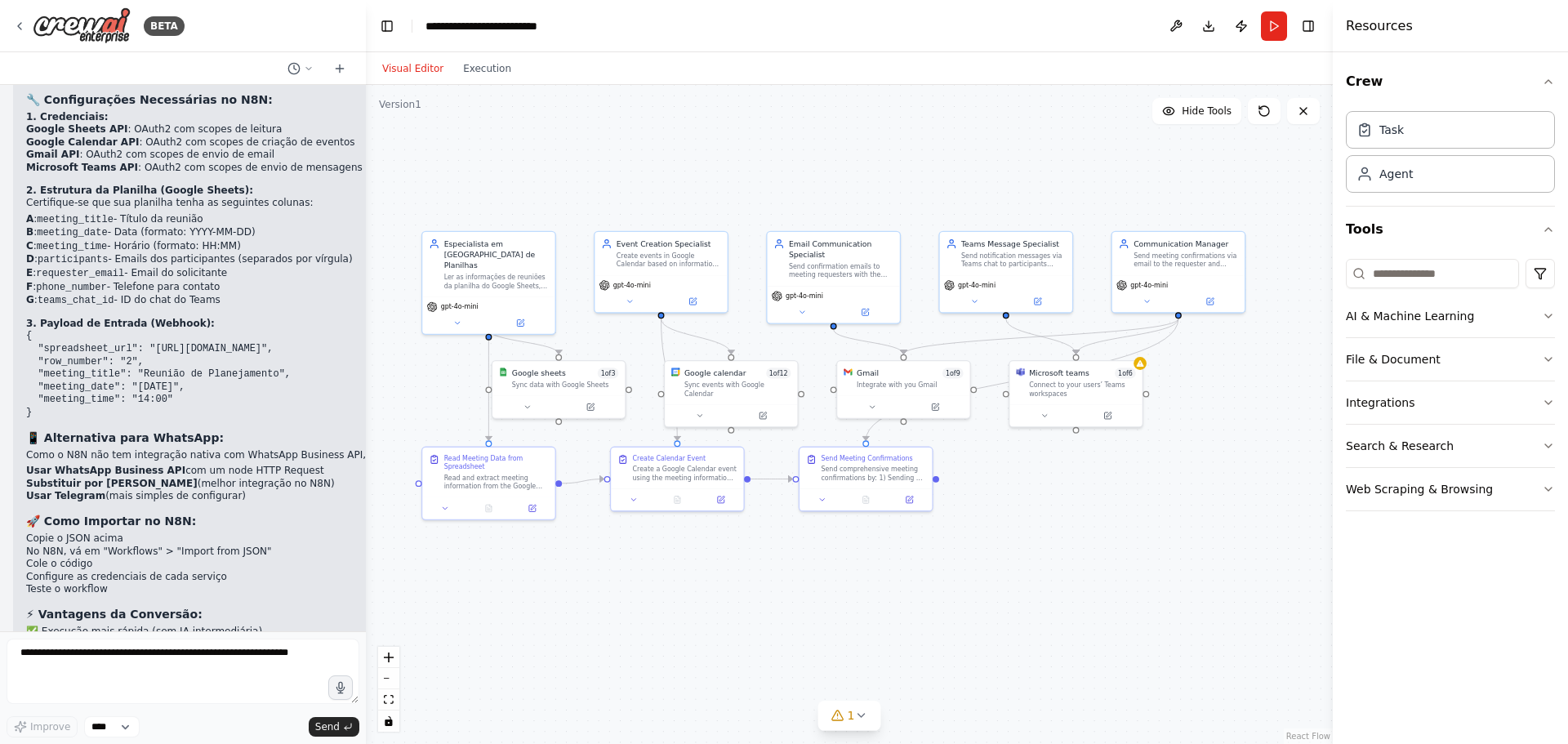
drag, startPoint x: 1068, startPoint y: 595, endPoint x: 1032, endPoint y: 594, distance: 36.0
click at [1032, 595] on div ".deletable-edge-delete-btn { width: 20px; height: 20px; border: 0px solid #ffff…" at bounding box center [849, 414] width 968 height 659
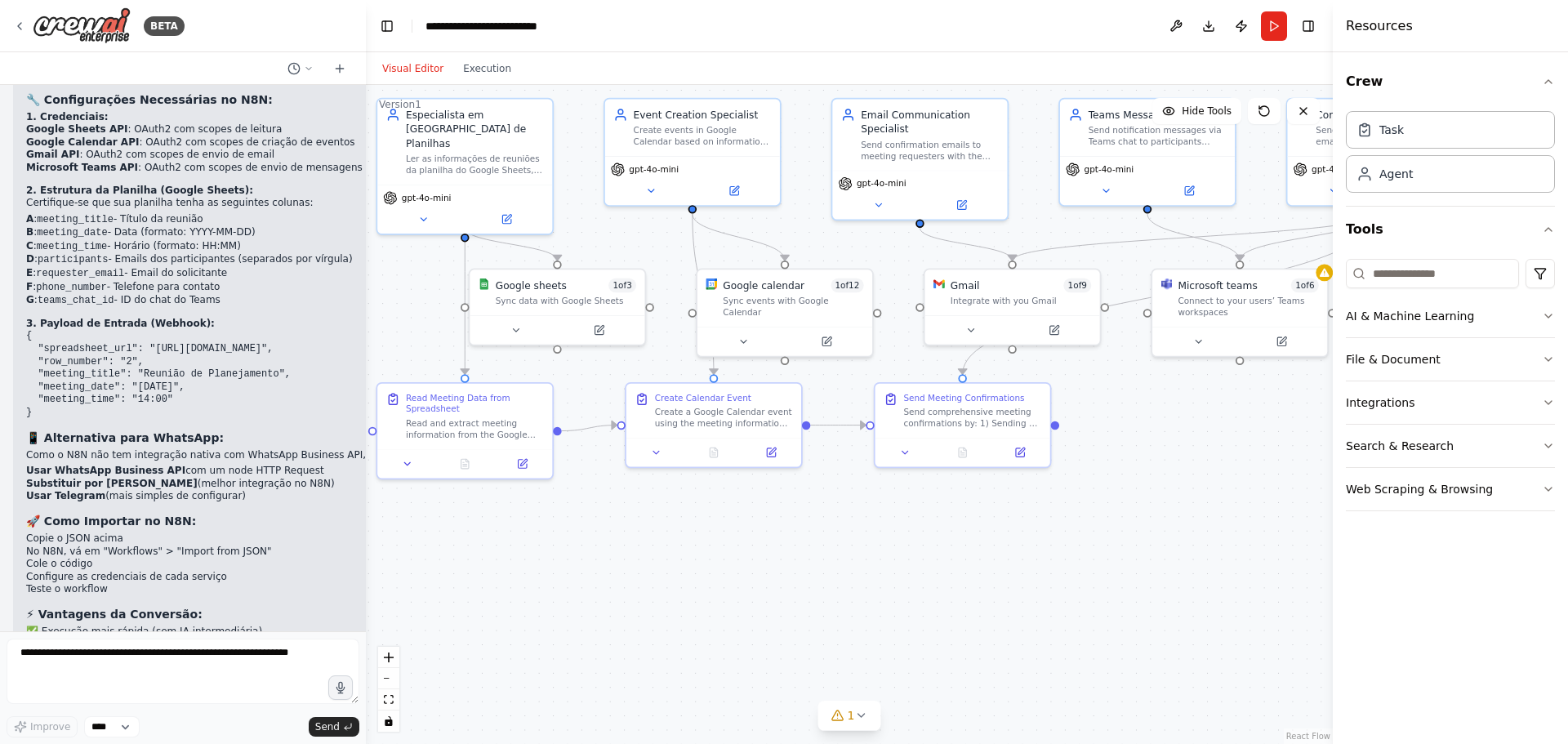
drag, startPoint x: 1053, startPoint y: 531, endPoint x: 1234, endPoint y: 488, distance: 186.0
click at [1234, 488] on div ".deletable-edge-delete-btn { width: 20px; height: 20px; border: 0px solid #ffff…" at bounding box center [849, 414] width 968 height 659
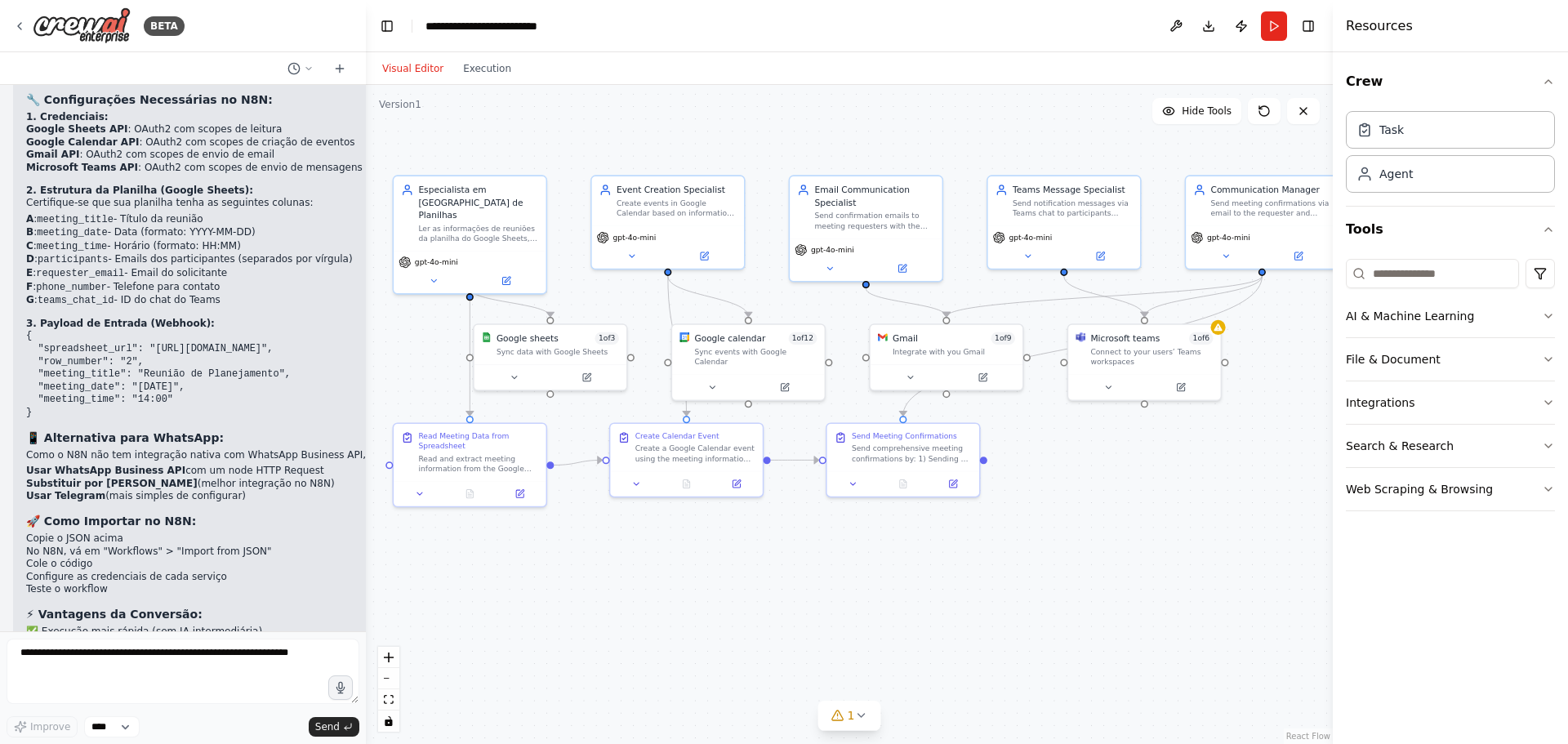
drag, startPoint x: 1210, startPoint y: 487, endPoint x: 1090, endPoint y: 517, distance: 123.7
click at [1090, 517] on div ".deletable-edge-delete-btn { width: 20px; height: 20px; border: 0px solid #ffff…" at bounding box center [849, 414] width 968 height 659
drag, startPoint x: 354, startPoint y: 699, endPoint x: 360, endPoint y: 643, distance: 56.3
click at [360, 643] on div "BETA quero criar uma reunião no teams apartir das informações que forem colocad…" at bounding box center [183, 372] width 366 height 744
click at [657, 637] on div ".deletable-edge-delete-btn { width: 20px; height: 20px; border: 0px solid #ffff…" at bounding box center [849, 414] width 968 height 659
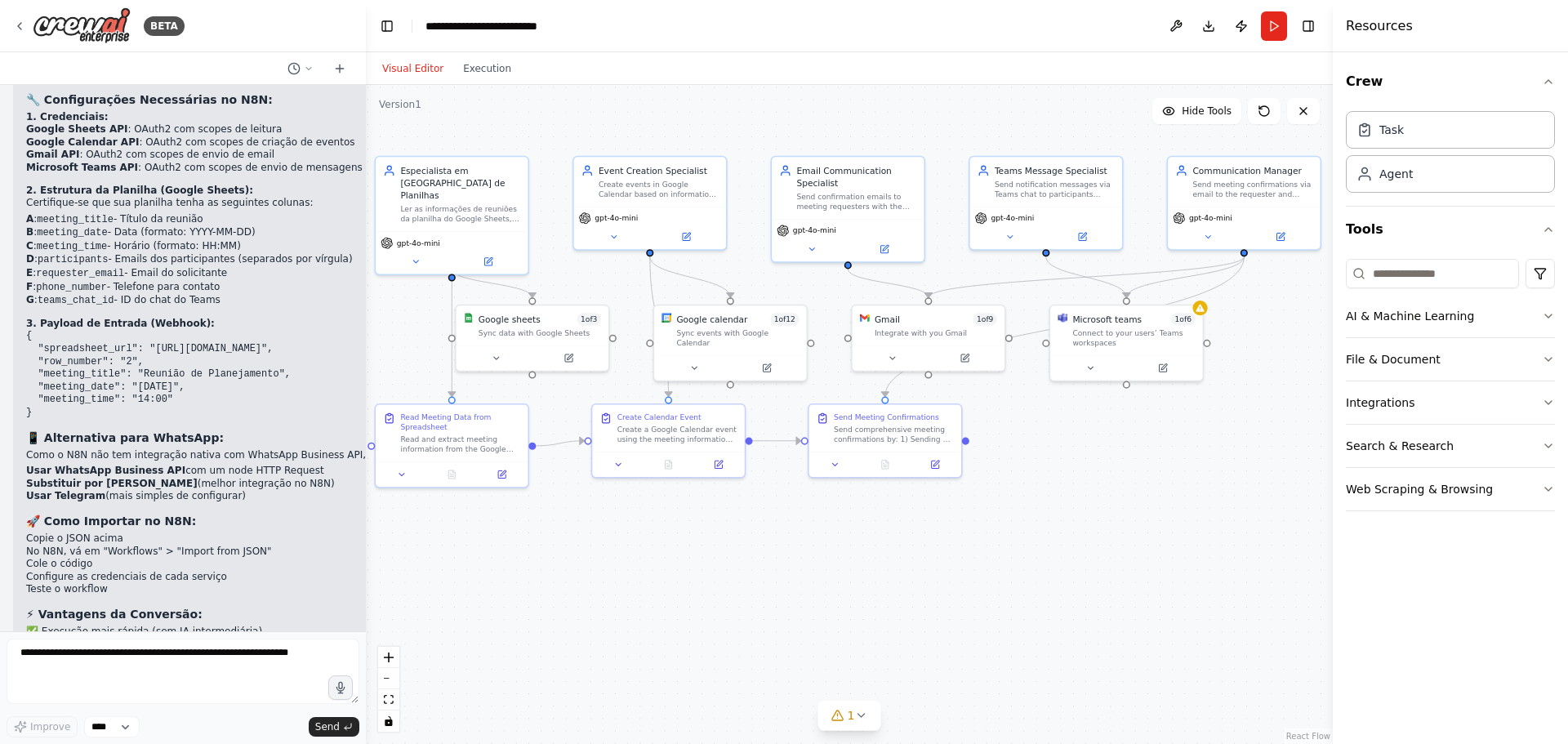
drag, startPoint x: 1129, startPoint y: 534, endPoint x: 1117, endPoint y: 532, distance: 12.2
click at [1117, 532] on div ".deletable-edge-delete-btn { width: 20px; height: 20px; border: 0px solid #ffff…" at bounding box center [849, 414] width 968 height 659
drag, startPoint x: 473, startPoint y: 445, endPoint x: 541, endPoint y: 618, distance: 185.9
click at [541, 618] on div "Read and extract meeting information from the Google Sheets spreadsheet includi…" at bounding box center [522, 615] width 120 height 19
drag, startPoint x: 517, startPoint y: 621, endPoint x: 484, endPoint y: 462, distance: 162.4
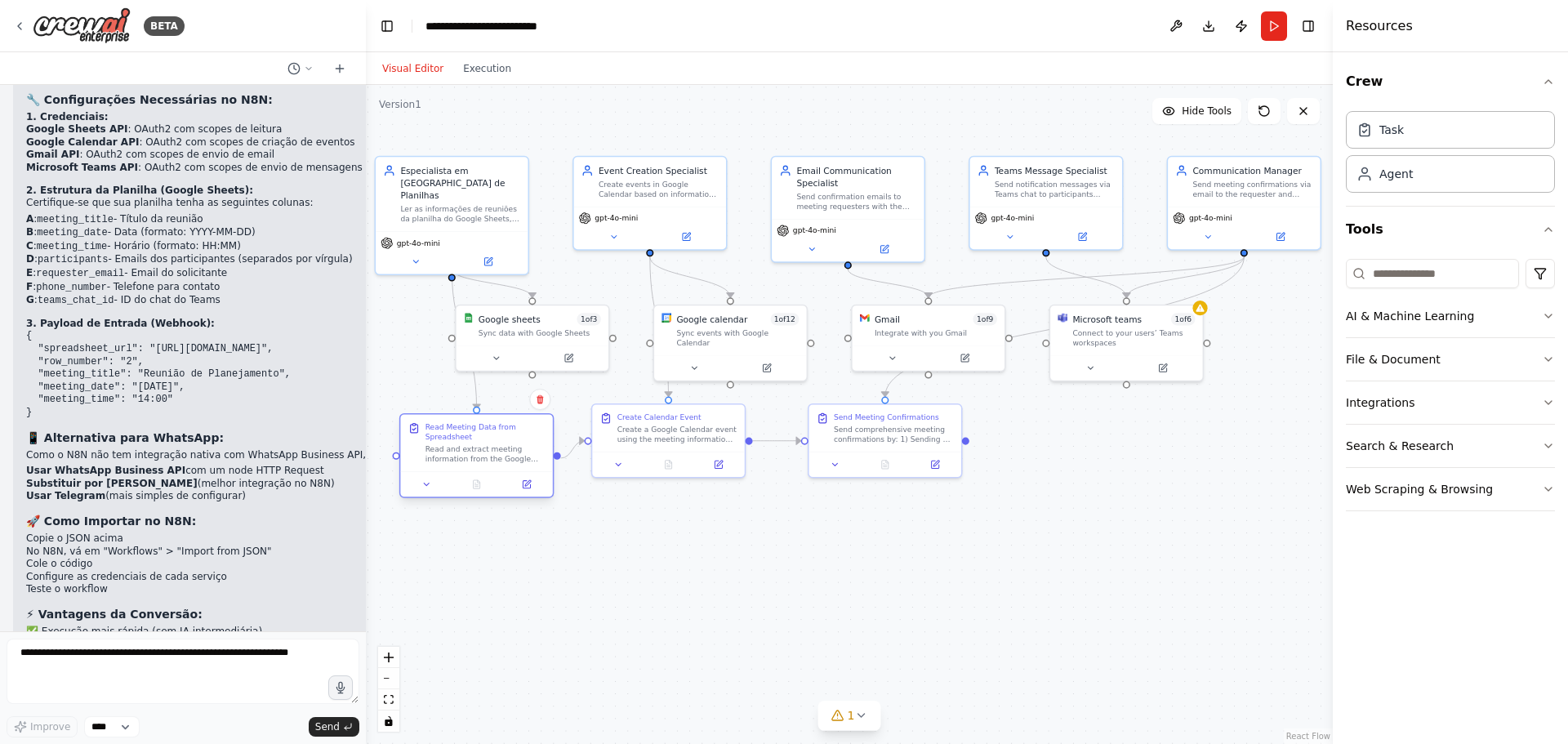
click at [484, 462] on div "Read Meeting Data from Spreadsheet Read and extract meeting information from th…" at bounding box center [477, 444] width 152 height 58
click at [133, 682] on textarea at bounding box center [183, 672] width 353 height 65
type textarea "**********"
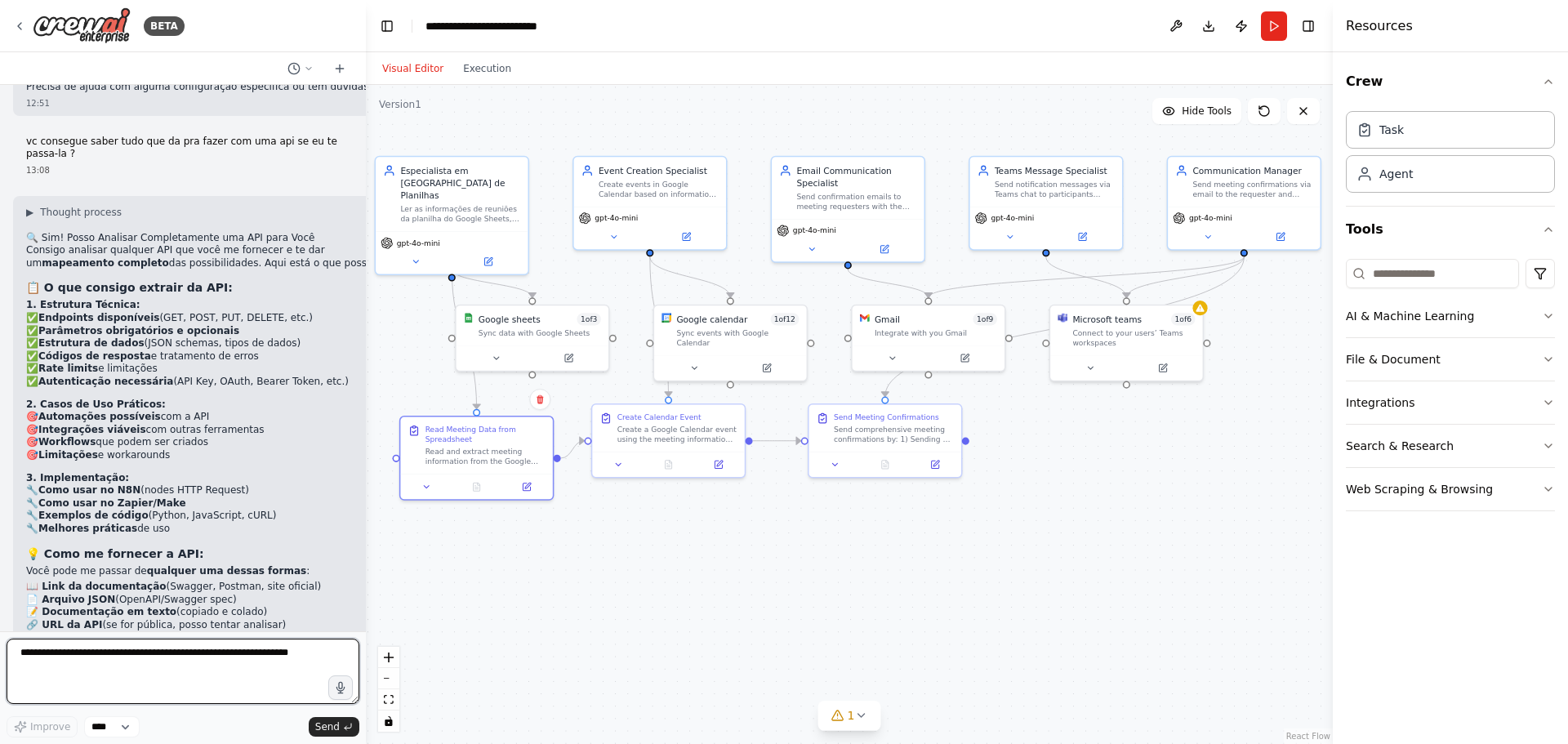
scroll to position [6163, 0]
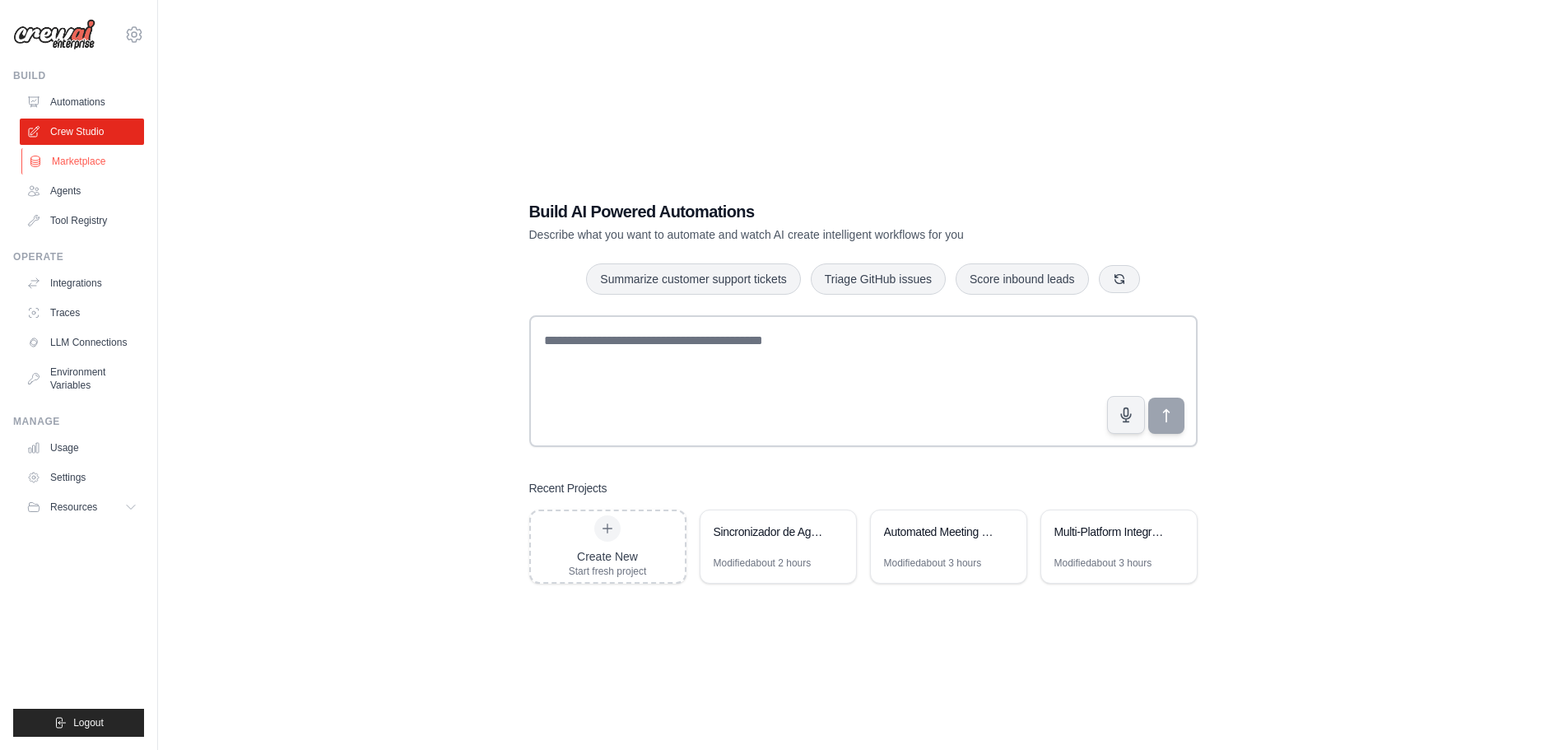
click at [71, 161] on link "Marketplace" at bounding box center [83, 161] width 124 height 26
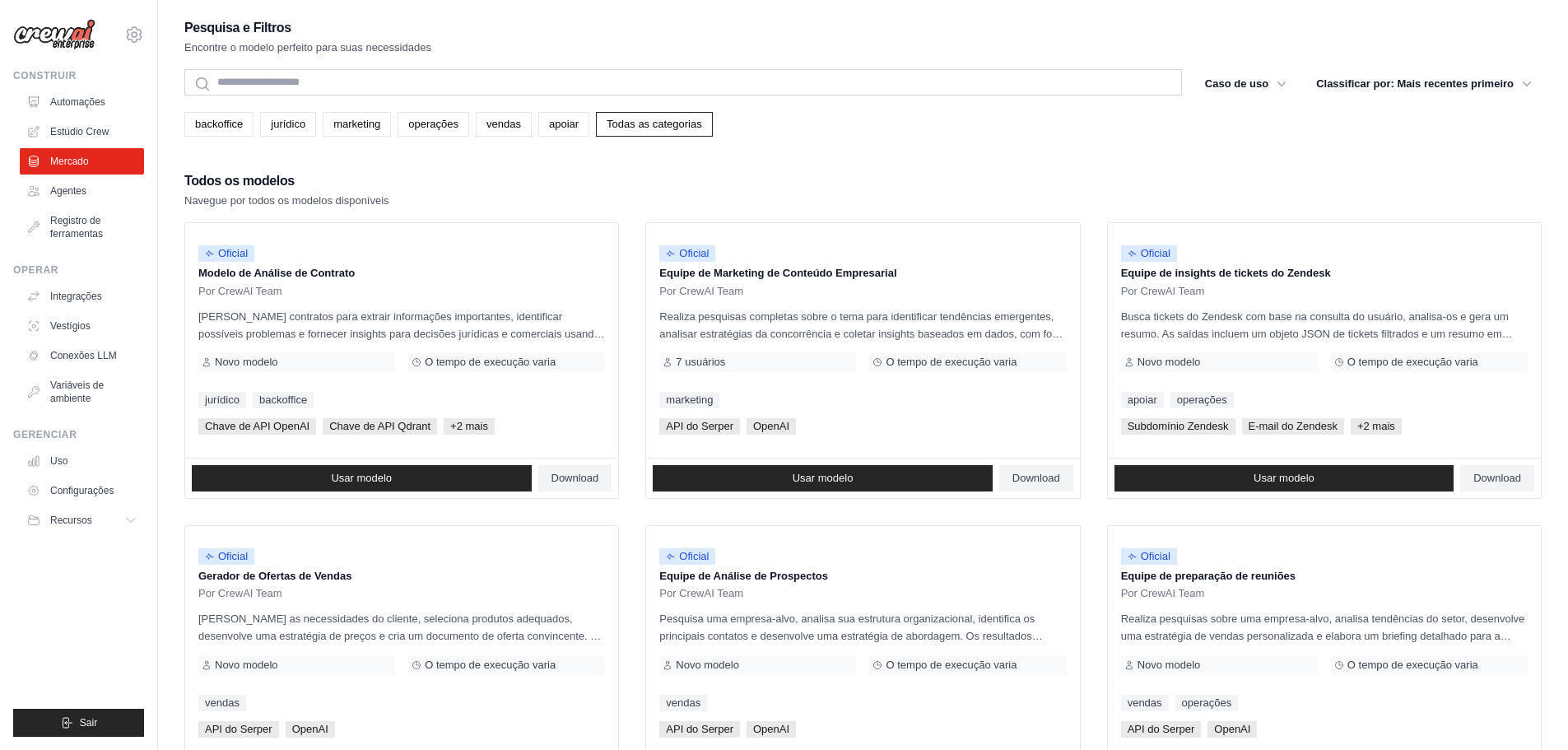
click at [863, 142] on div "Pesquisa e Filtros Encontre o modelo perfeito para suas necessidades Procurar C…" at bounding box center [863, 753] width 1358 height 1474
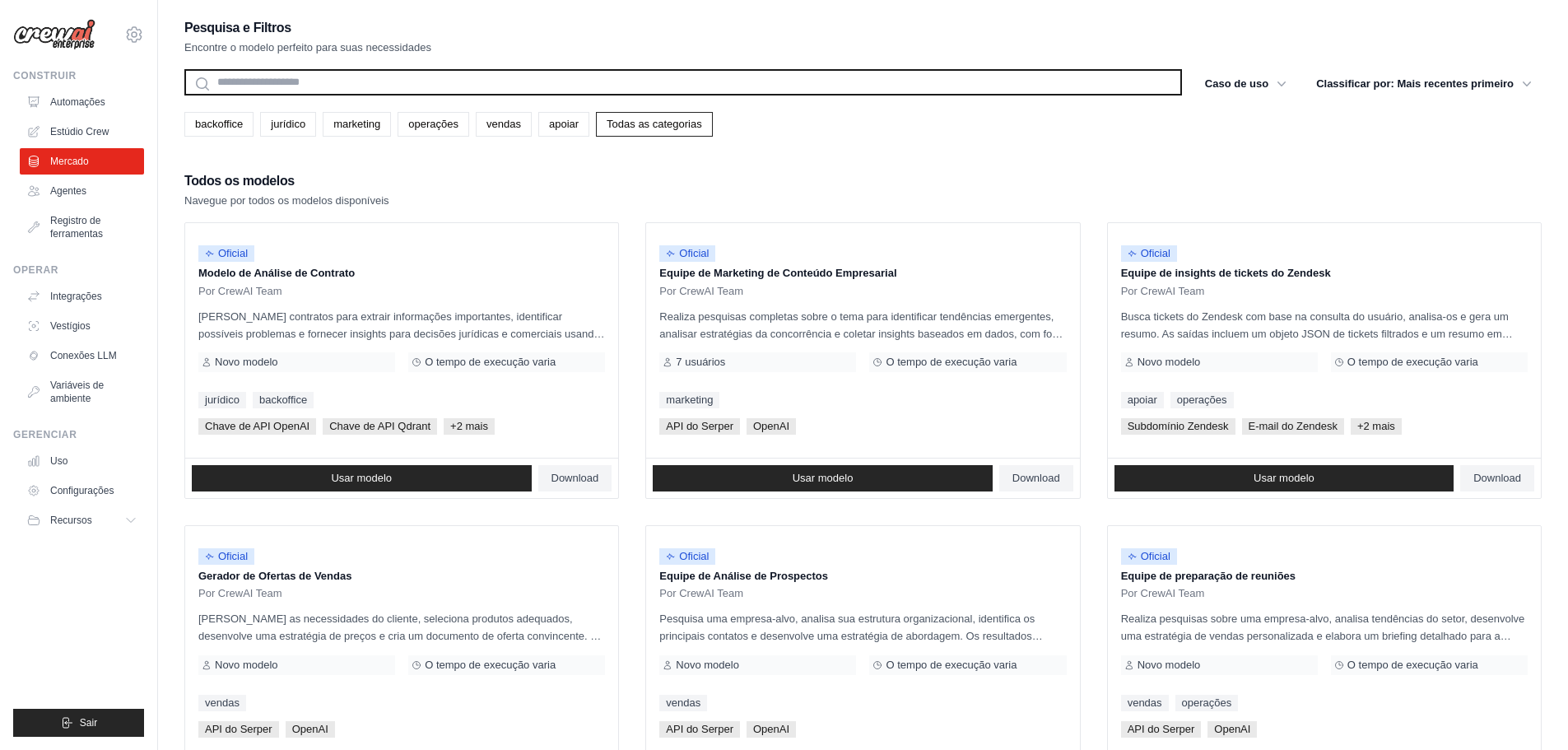
click at [269, 90] on input "text" at bounding box center [683, 81] width 998 height 26
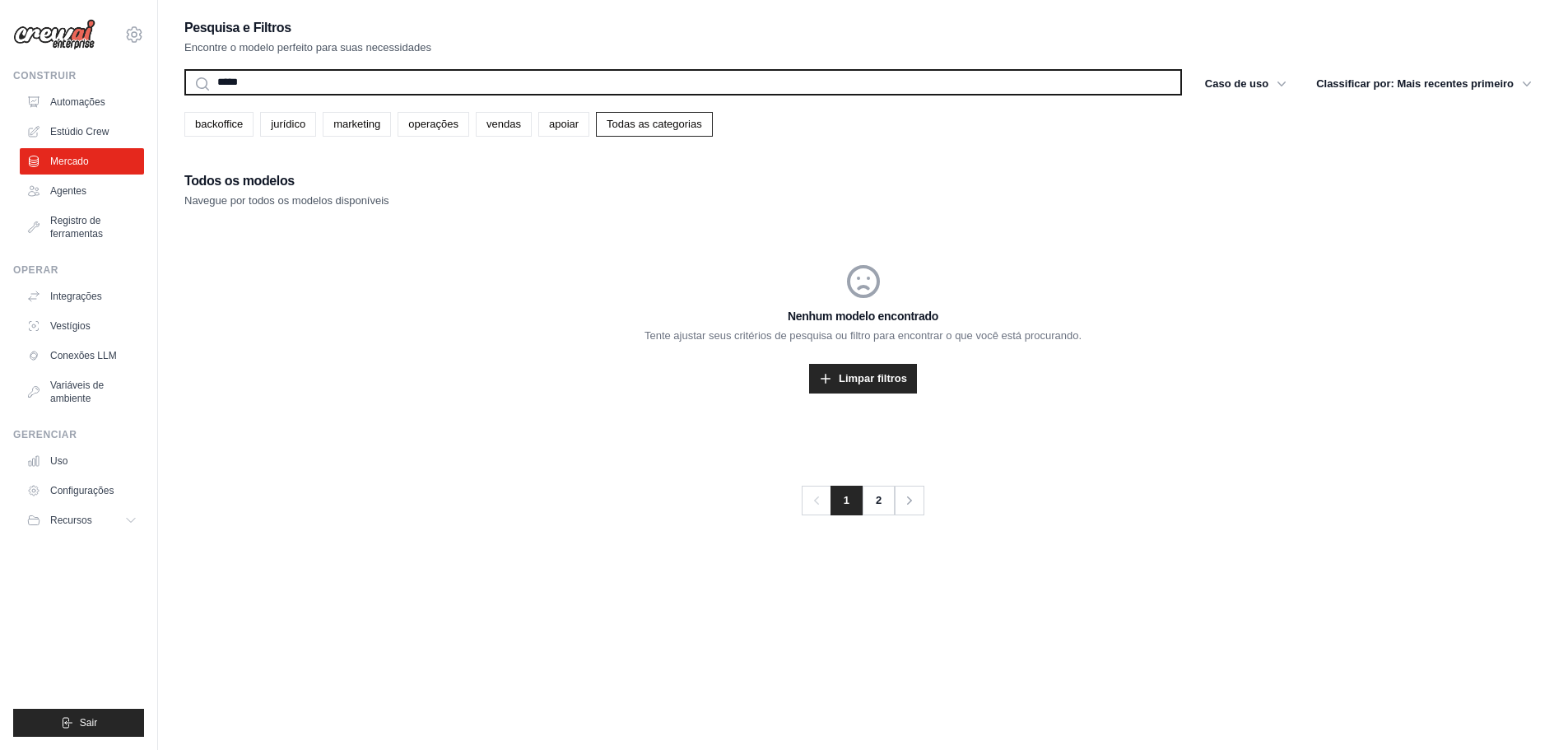
type input "*****"
click at [184, 95] on button "Procurar" at bounding box center [184, 95] width 1 height 1
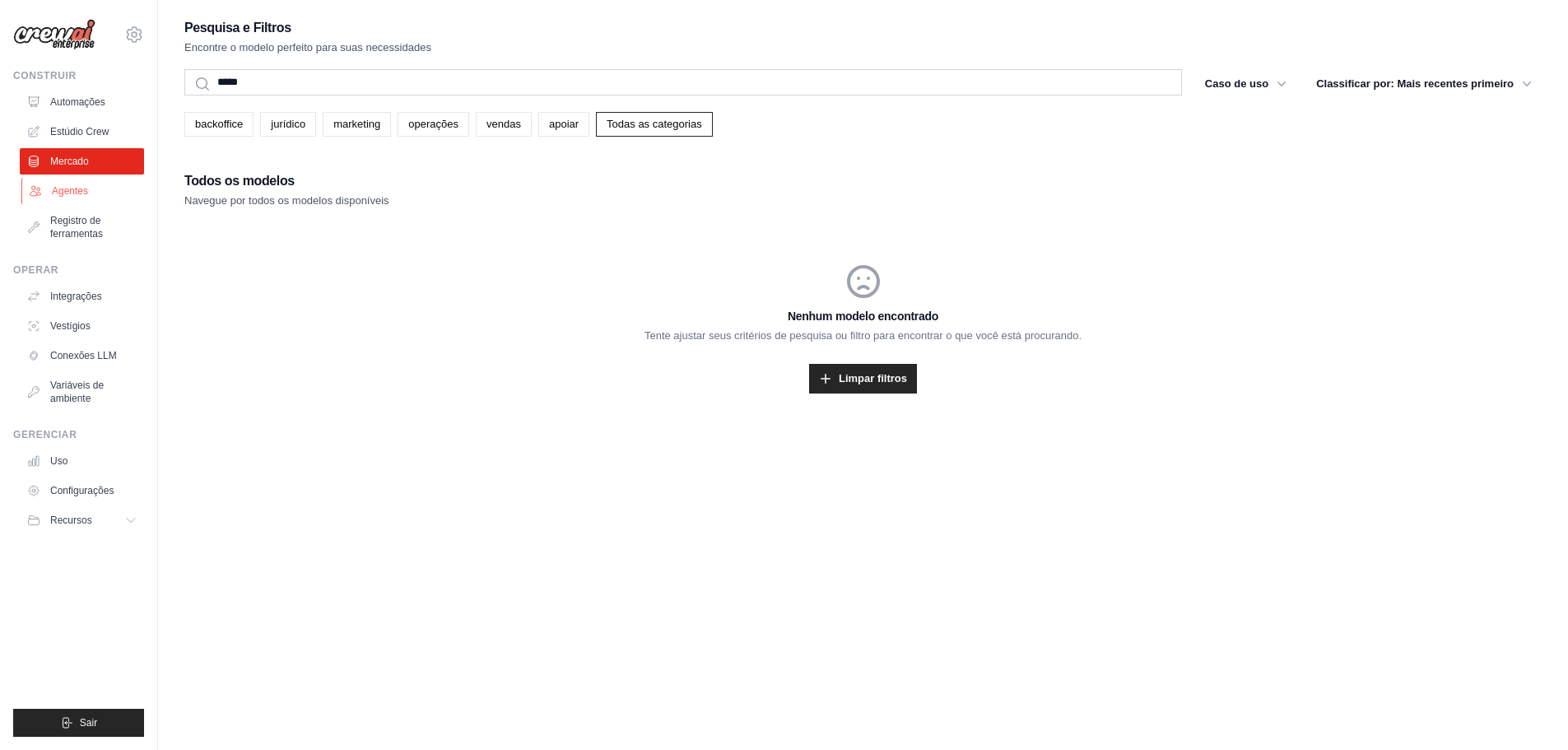
click at [89, 201] on link "Agentes" at bounding box center [83, 191] width 124 height 26
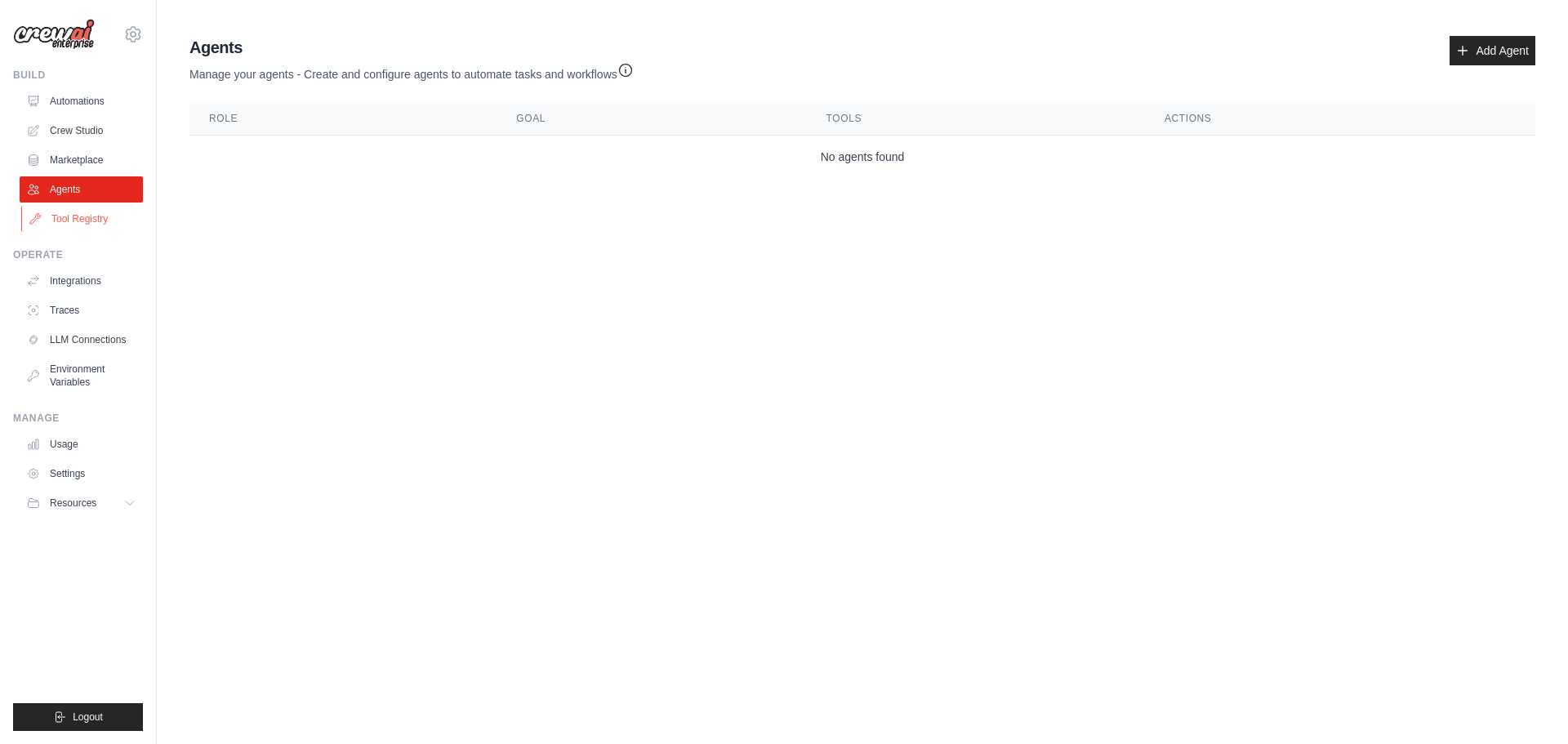
click at [101, 234] on ul "Build Automations Crew Studio Marketplace Agents" at bounding box center [78, 399] width 130 height 662
click at [95, 223] on link "Tool Registry" at bounding box center [83, 218] width 123 height 26
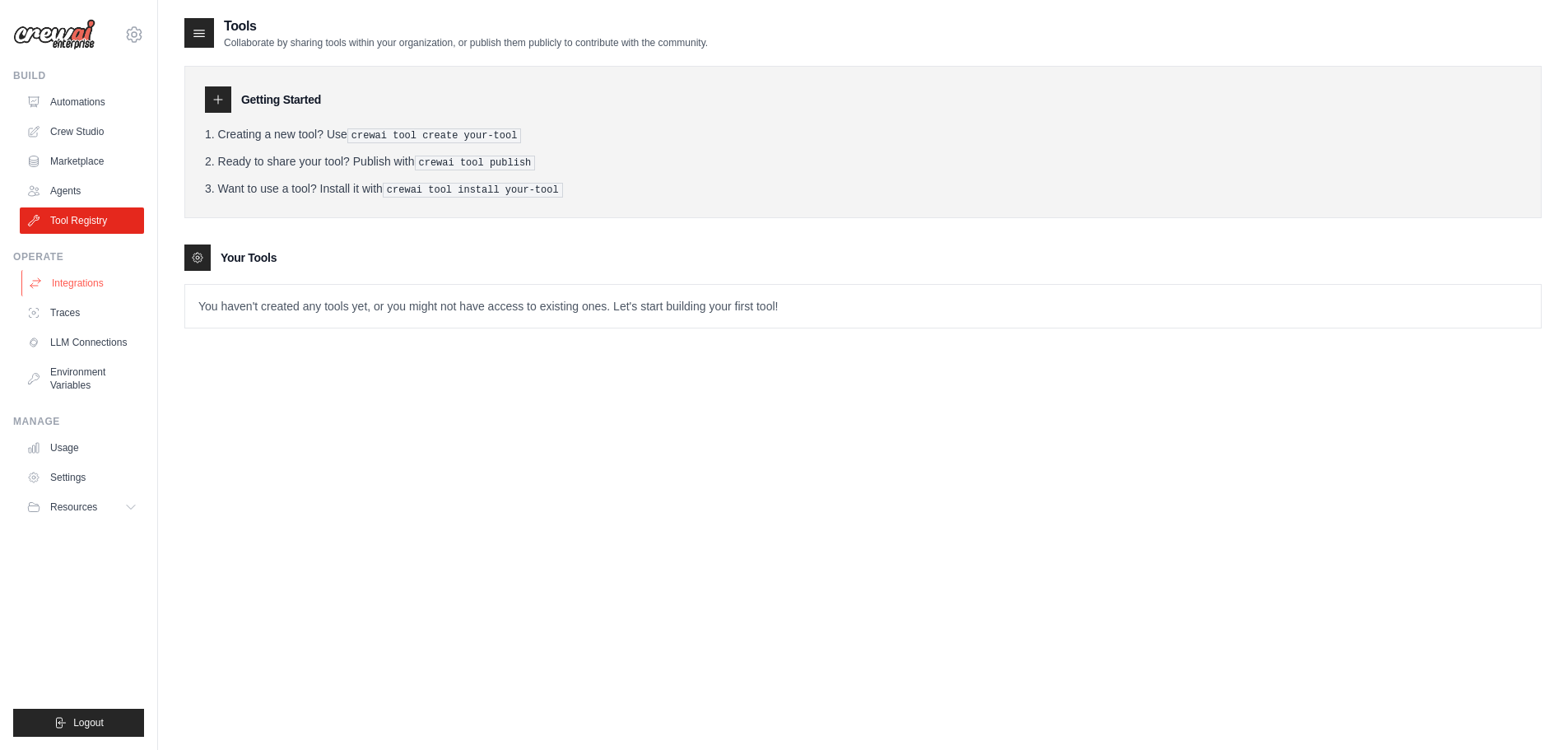
click at [72, 278] on link "Integrations" at bounding box center [83, 283] width 124 height 26
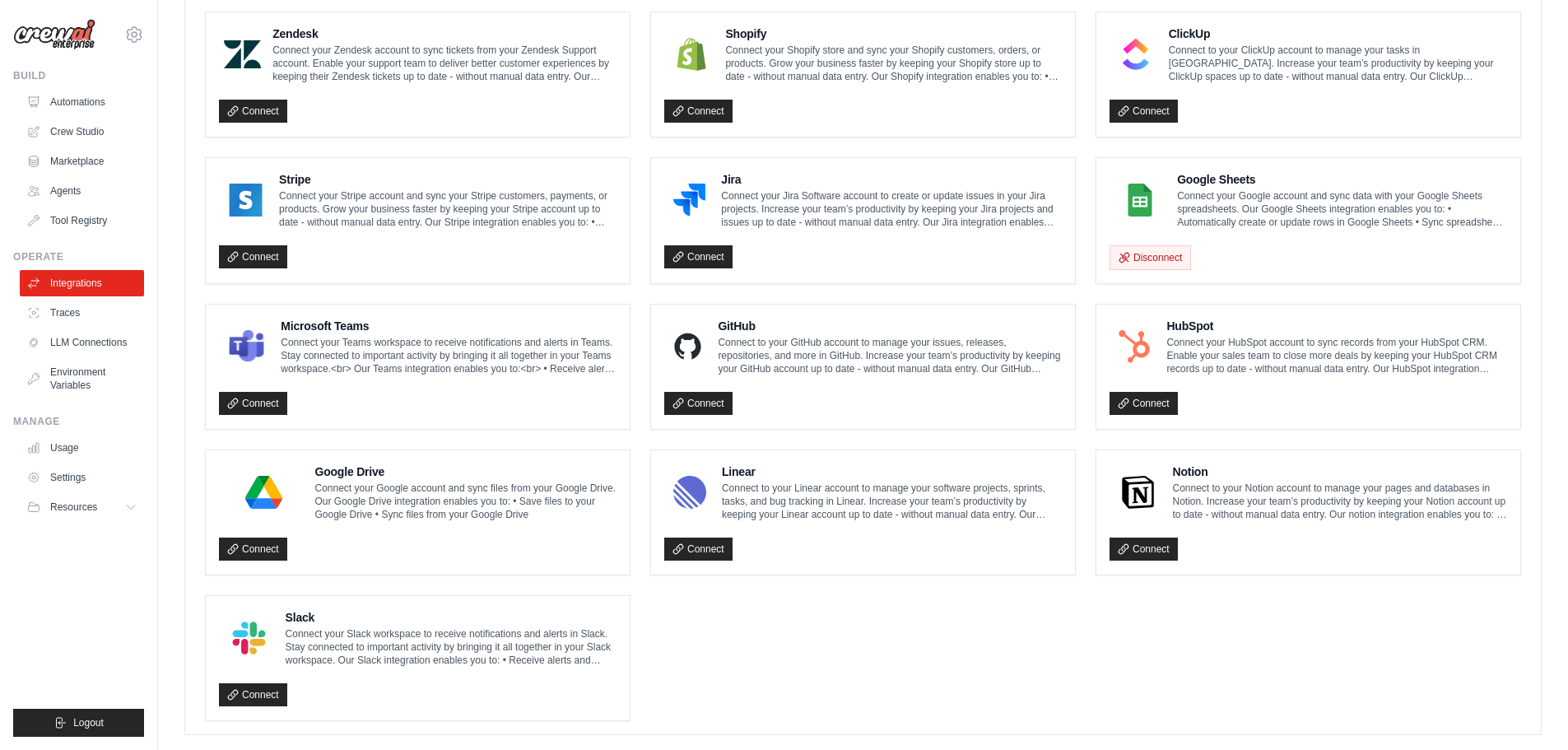
scroll to position [800, 0]
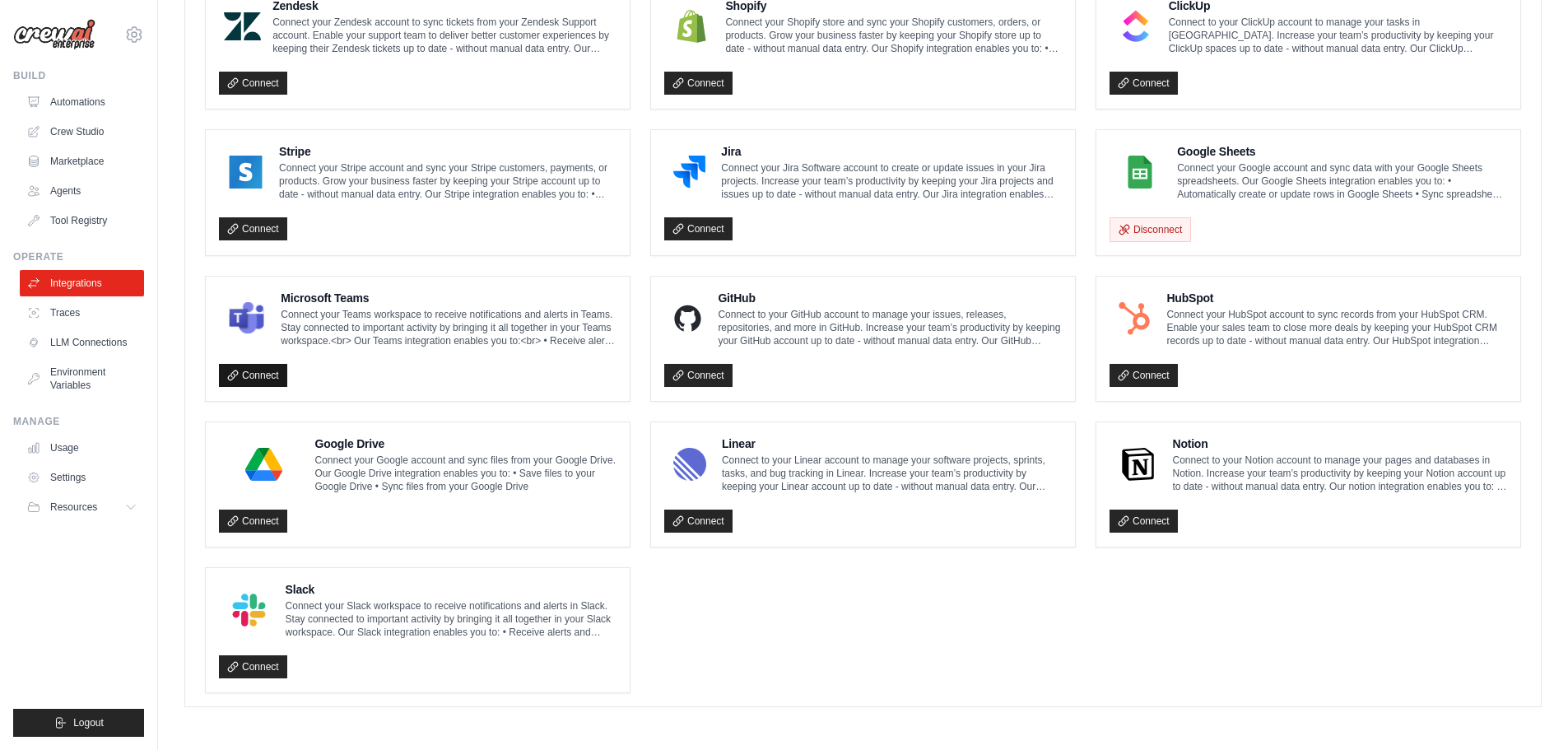
click at [239, 378] on link "Connect" at bounding box center [253, 376] width 69 height 23
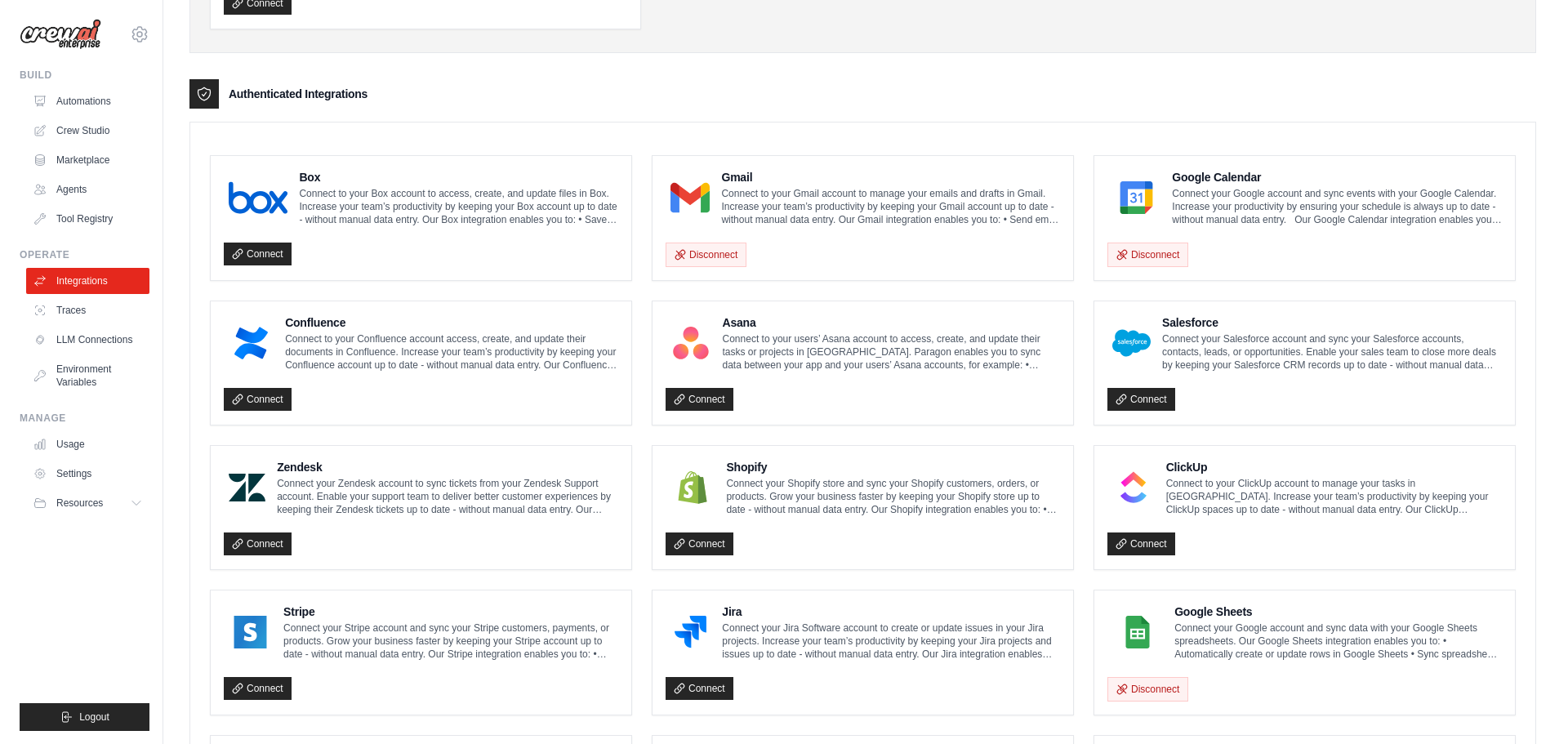
scroll to position [304, 0]
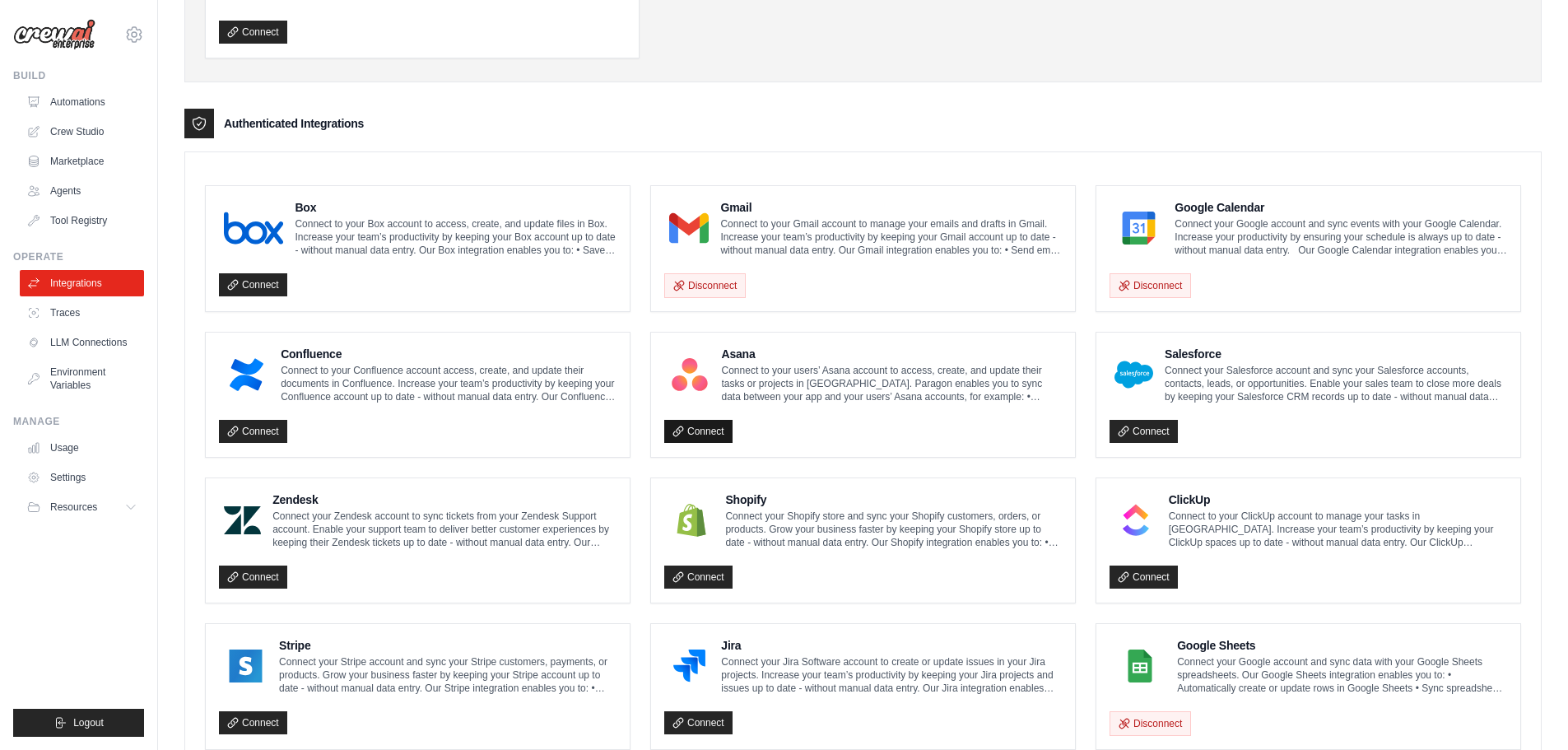
click at [683, 430] on icon at bounding box center [677, 430] width 9 height 9
